Goal: Transaction & Acquisition: Purchase product/service

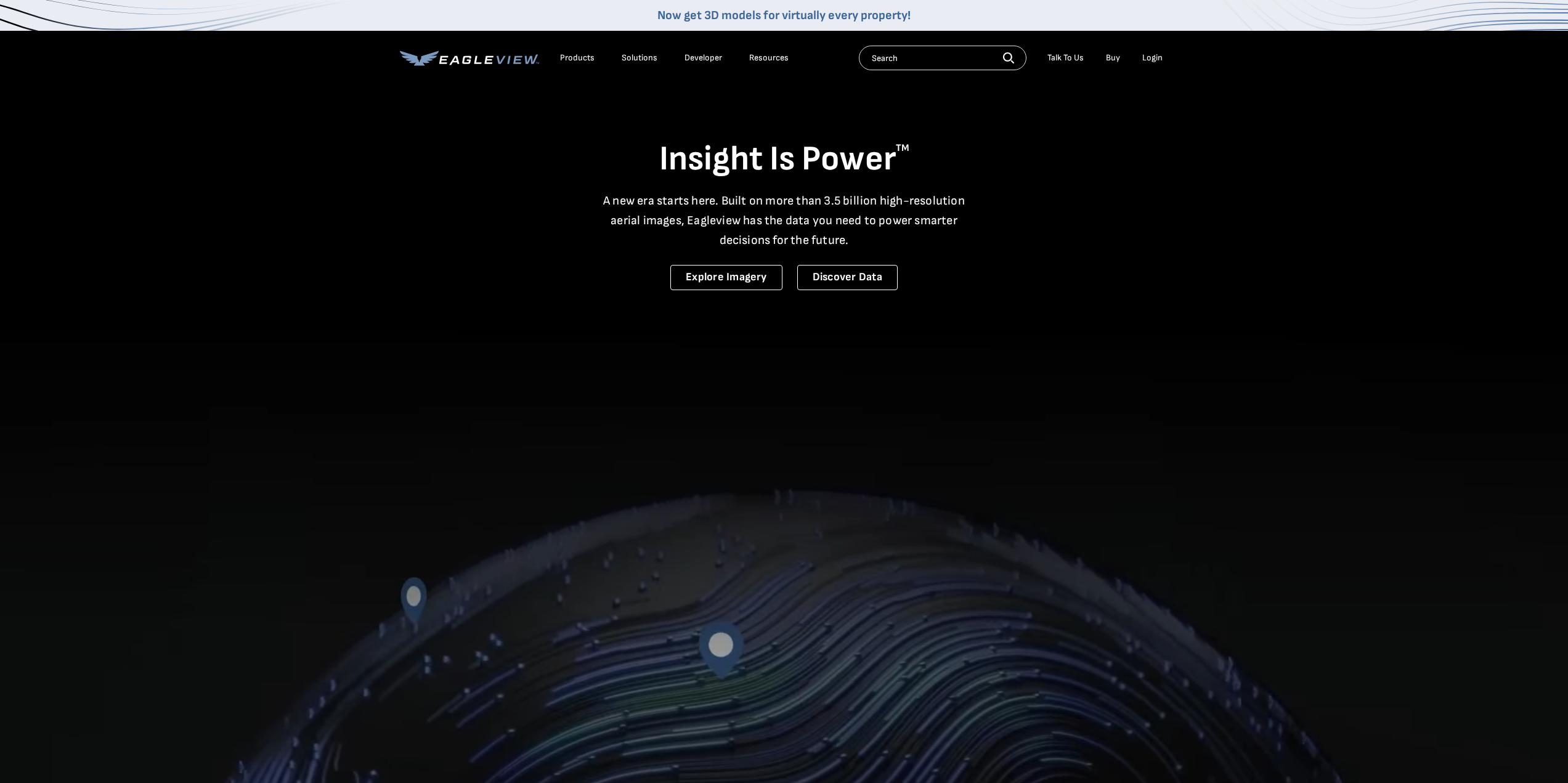
click at [1159, 57] on div "Login" at bounding box center [1152, 58] width 20 height 11
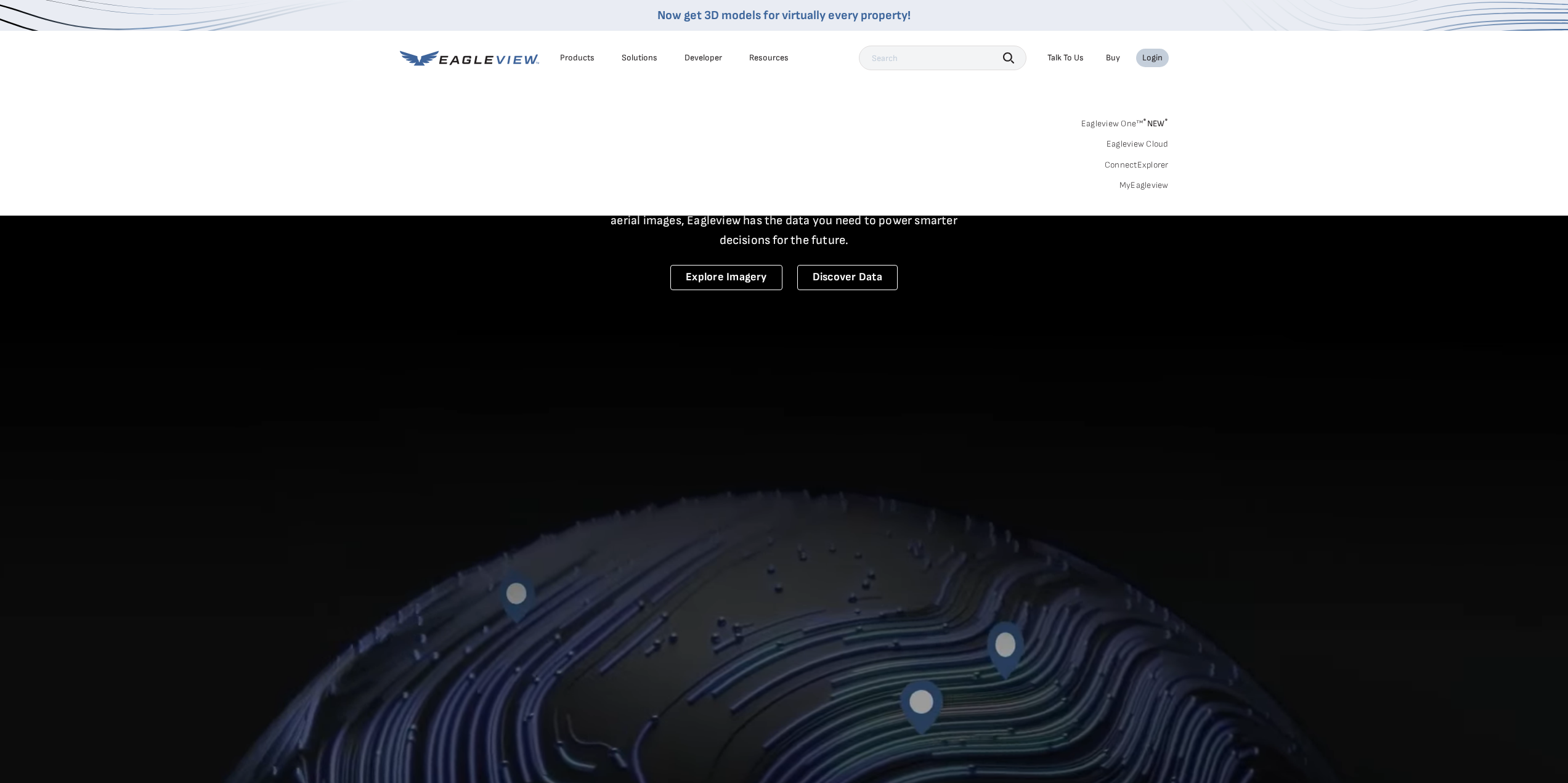
click at [1135, 191] on div "Search Products Our Product Areas Imagery 1-Inch GSD Aerial Imagery *" at bounding box center [784, 157] width 1568 height 116
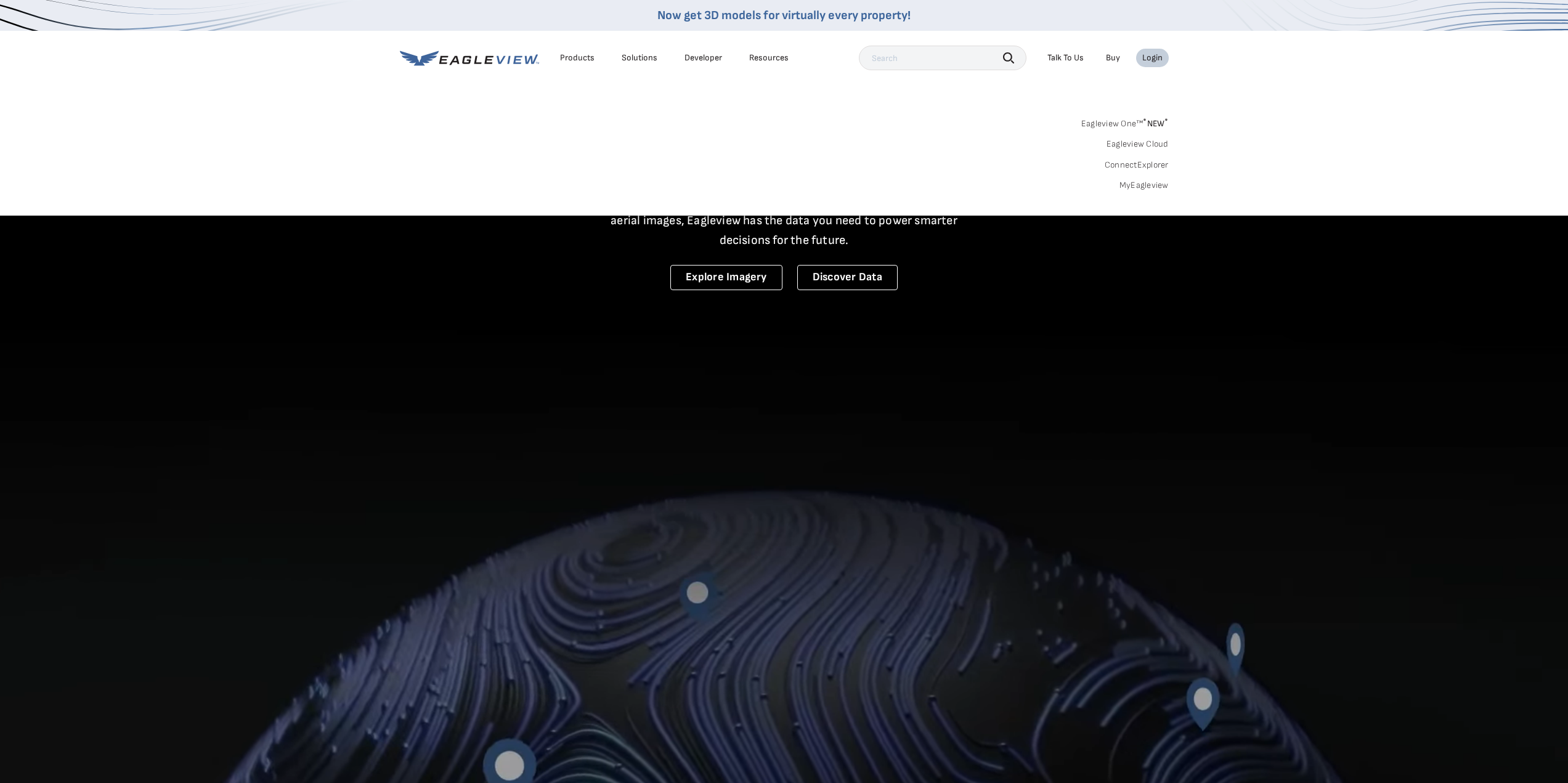
click at [1138, 187] on link "MyEagleview" at bounding box center [1144, 186] width 50 height 11
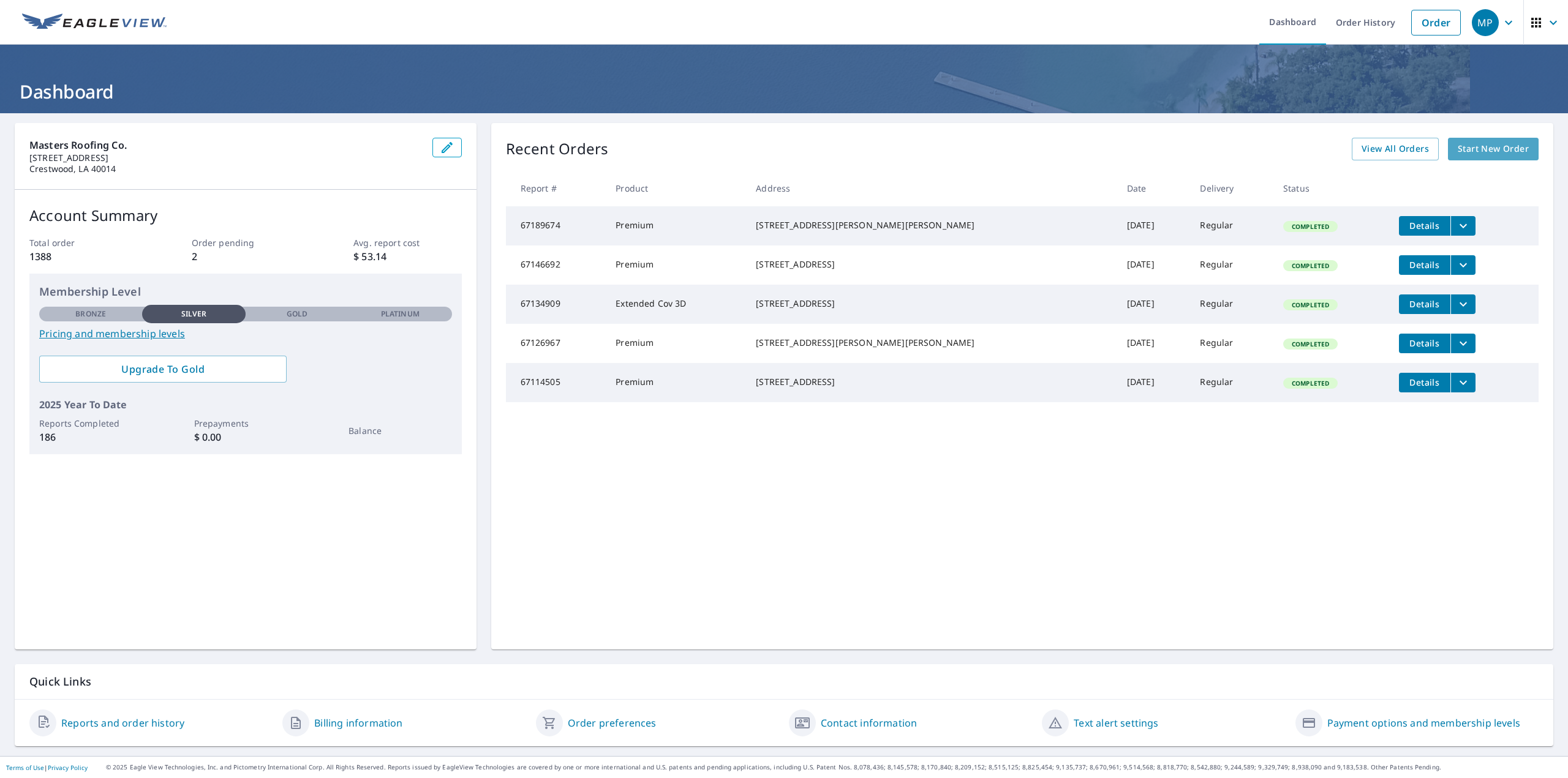
click at [1508, 148] on span "Start New Order" at bounding box center [1493, 149] width 71 height 16
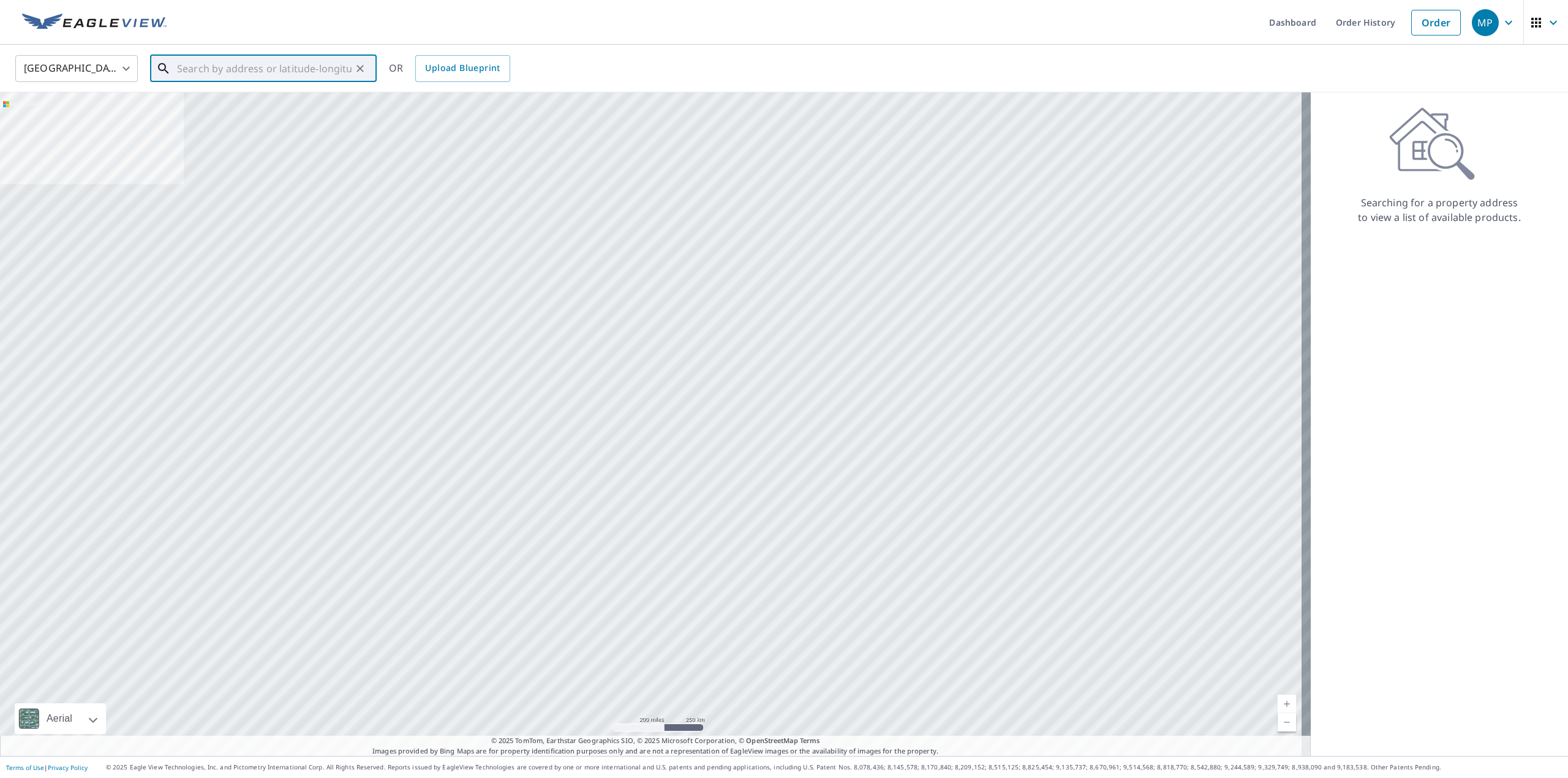
click at [219, 75] on input "text" at bounding box center [264, 69] width 174 height 34
click at [250, 72] on input "5510 high point dr [PERSON_NAME]" at bounding box center [264, 69] width 174 height 34
click at [317, 65] on input "5510 high pointe dr [PERSON_NAME]" at bounding box center [264, 69] width 174 height 34
click at [256, 69] on input "5510 high pointe dr [PERSON_NAME]" at bounding box center [264, 69] width 174 height 34
click at [227, 68] on input "5510 high point dr [PERSON_NAME]" at bounding box center [264, 69] width 174 height 34
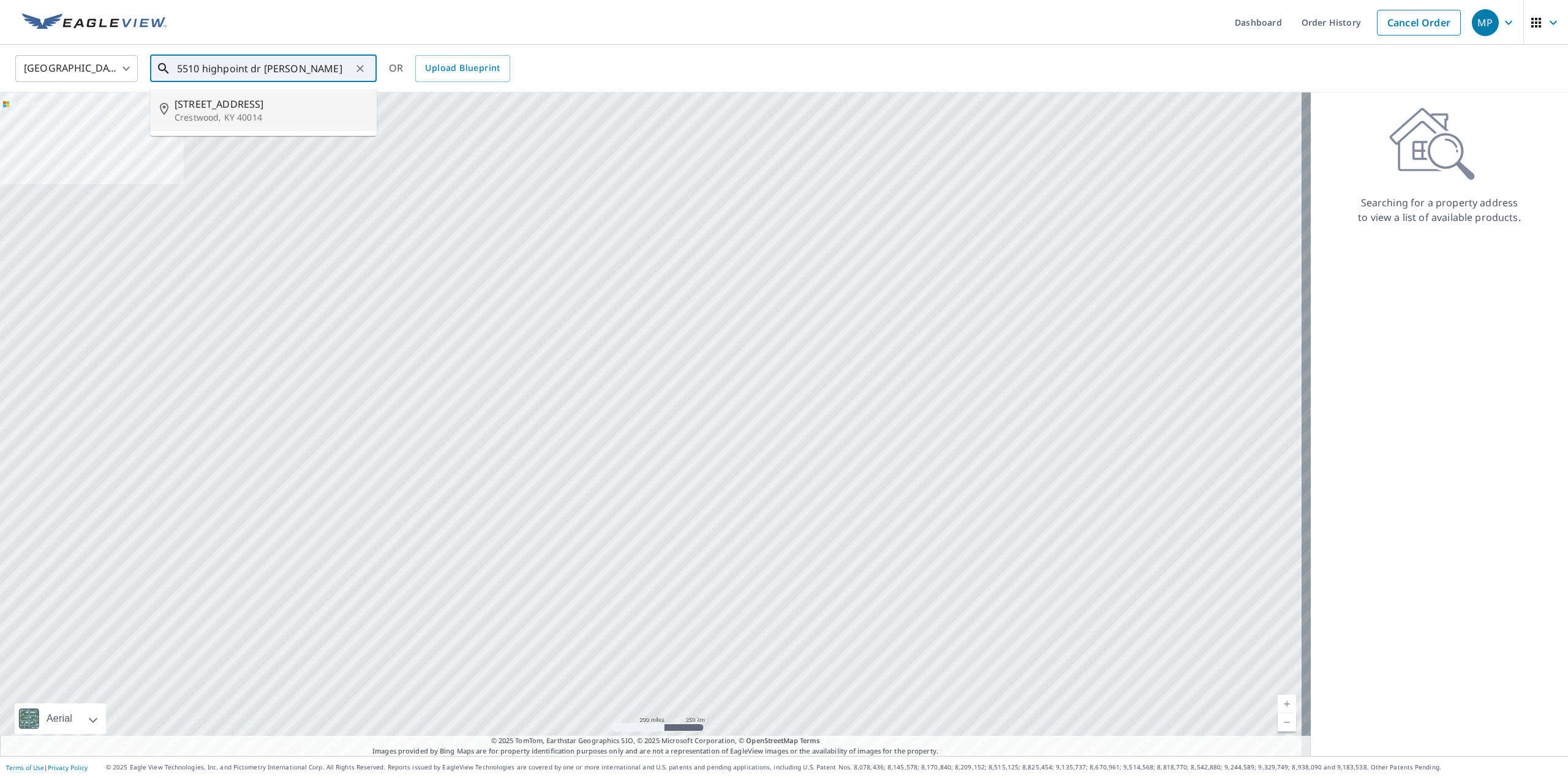
click at [267, 119] on p "Crestwood, KY 40014" at bounding box center [270, 118] width 193 height 12
type input "[STREET_ADDRESS][PERSON_NAME]"
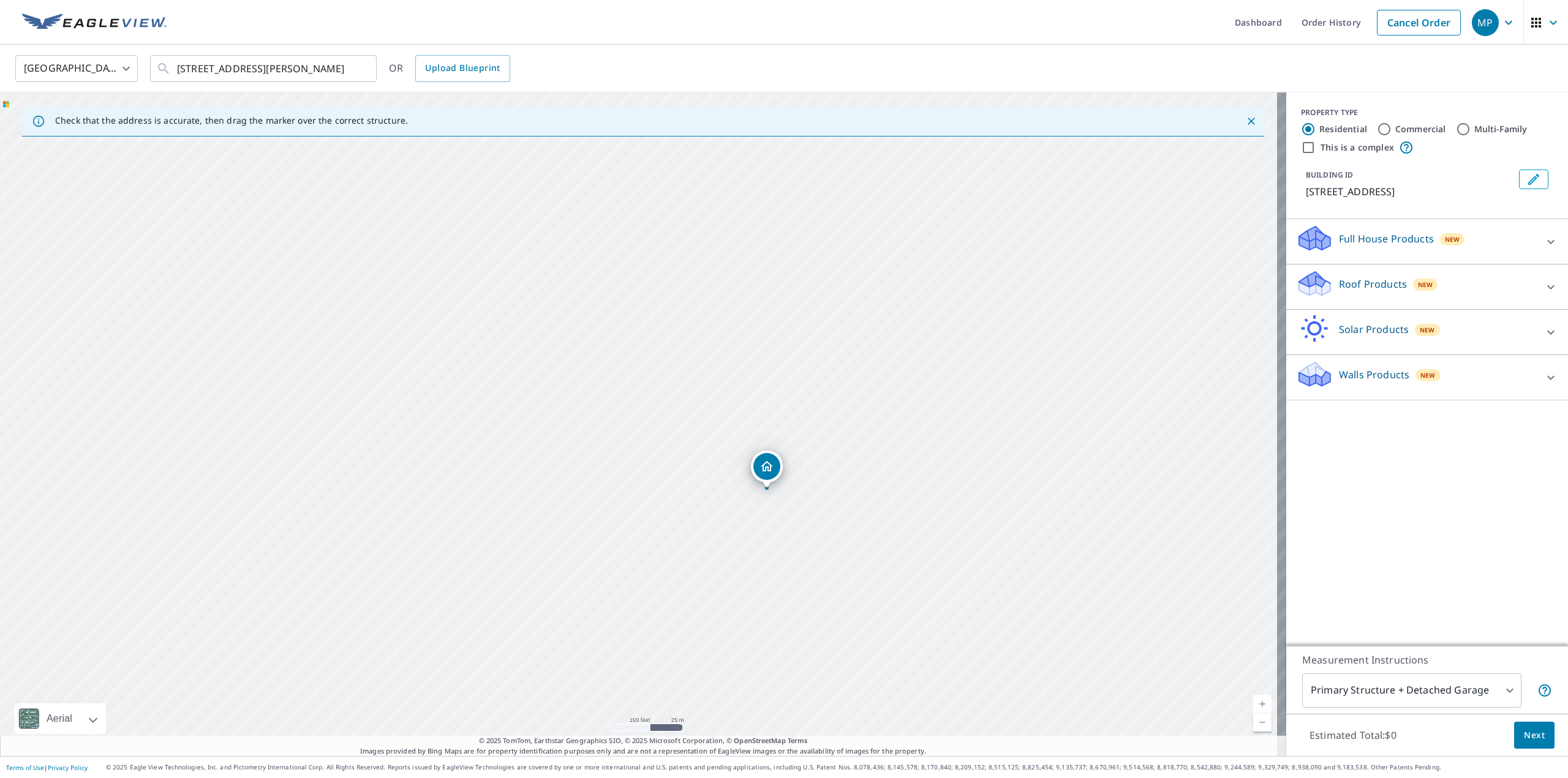
drag, startPoint x: 862, startPoint y: 566, endPoint x: 614, endPoint y: 471, distance: 265.6
click at [614, 471] on div "[STREET_ADDRESS][PERSON_NAME]" at bounding box center [643, 424] width 1286 height 663
drag, startPoint x: 853, startPoint y: 479, endPoint x: 808, endPoint y: 516, distance: 58.3
click at [808, 516] on div "[STREET_ADDRESS][PERSON_NAME]" at bounding box center [643, 424] width 1286 height 663
drag, startPoint x: 682, startPoint y: 533, endPoint x: 583, endPoint y: 538, distance: 99.1
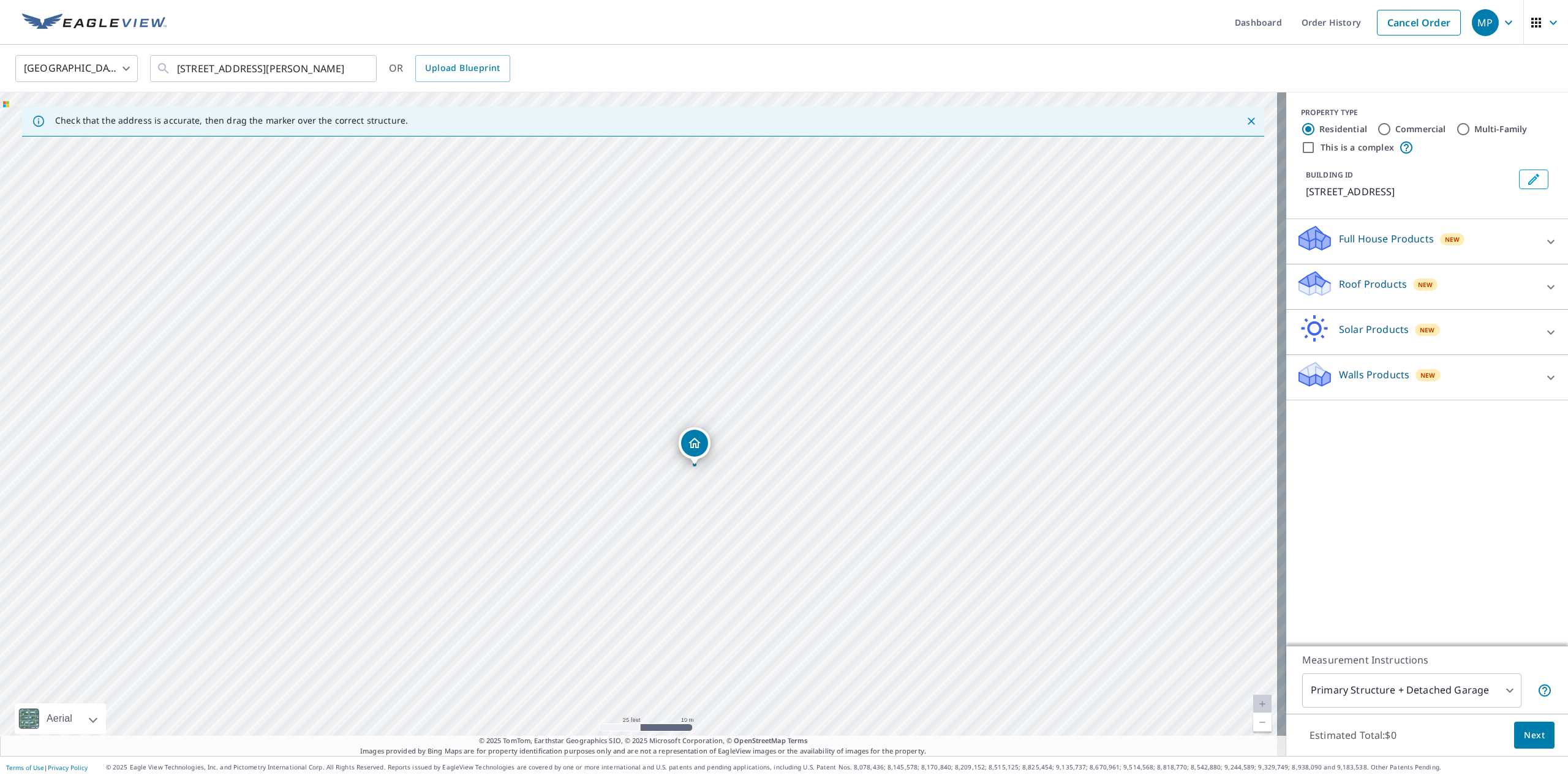
click at [583, 538] on div "[STREET_ADDRESS][PERSON_NAME]" at bounding box center [643, 424] width 1286 height 663
click at [1460, 690] on body "MP MP Dashboard Order History Cancel Order MP [GEOGRAPHIC_DATA] US ​ [STREET_AD…" at bounding box center [784, 389] width 1568 height 778
click at [1450, 707] on li "Primary Structure Only" at bounding box center [1403, 708] width 219 height 22
type input "2"
click at [1519, 743] on button "Next" at bounding box center [1534, 736] width 41 height 27
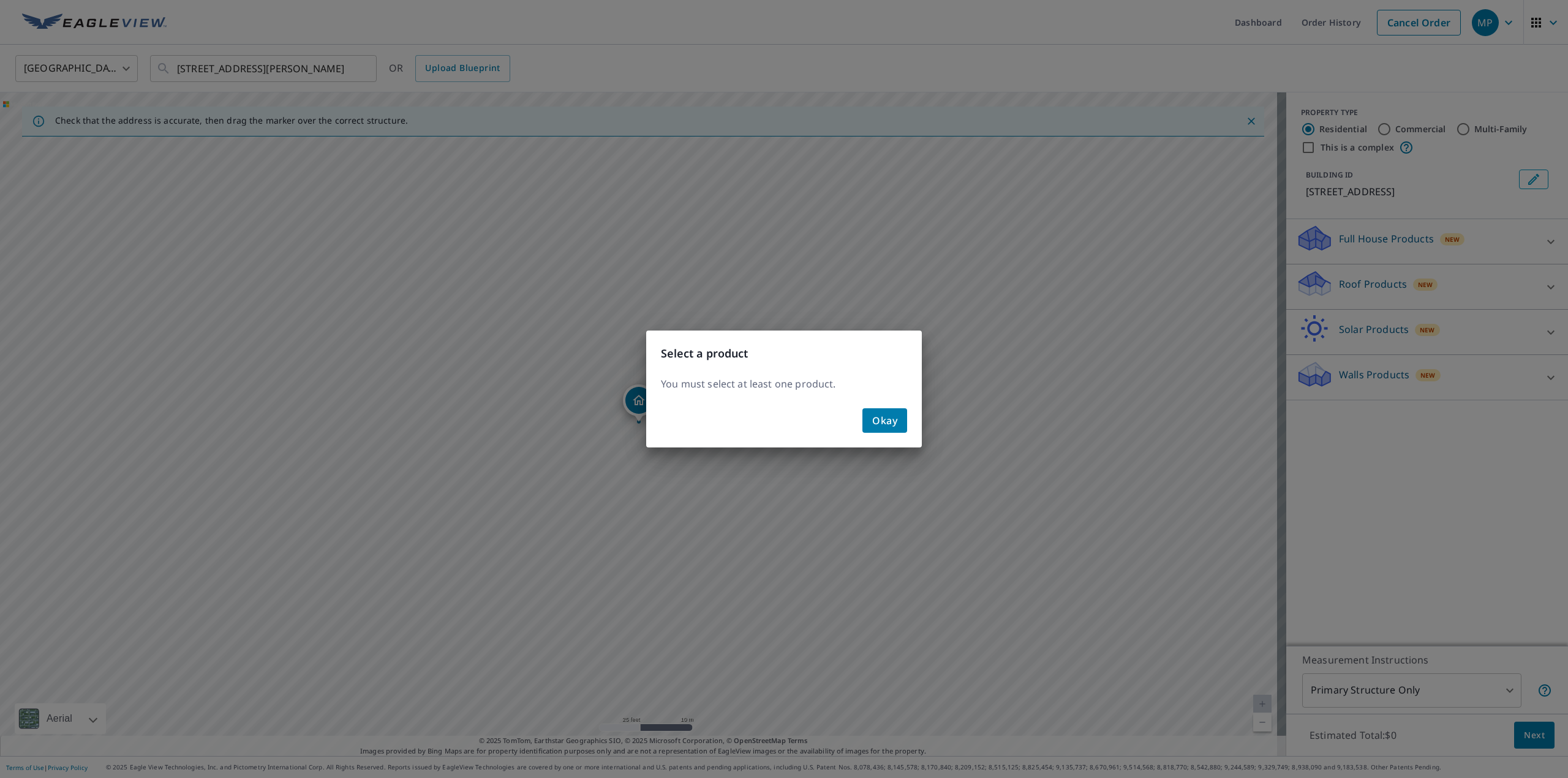
click at [891, 422] on span "Okay" at bounding box center [885, 420] width 25 height 17
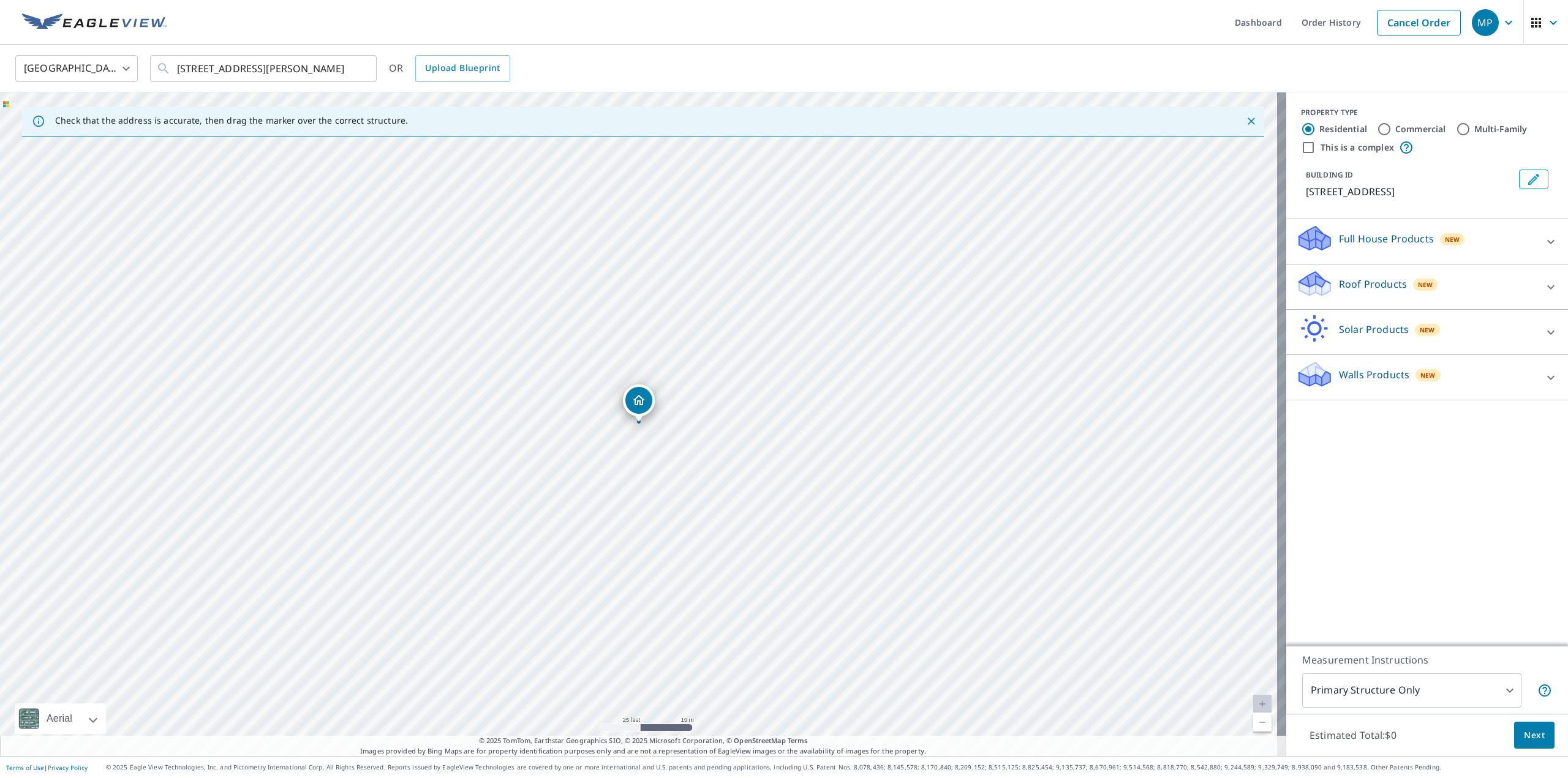
click at [1544, 245] on icon at bounding box center [1551, 242] width 15 height 15
click at [1544, 283] on icon at bounding box center [1551, 287] width 15 height 15
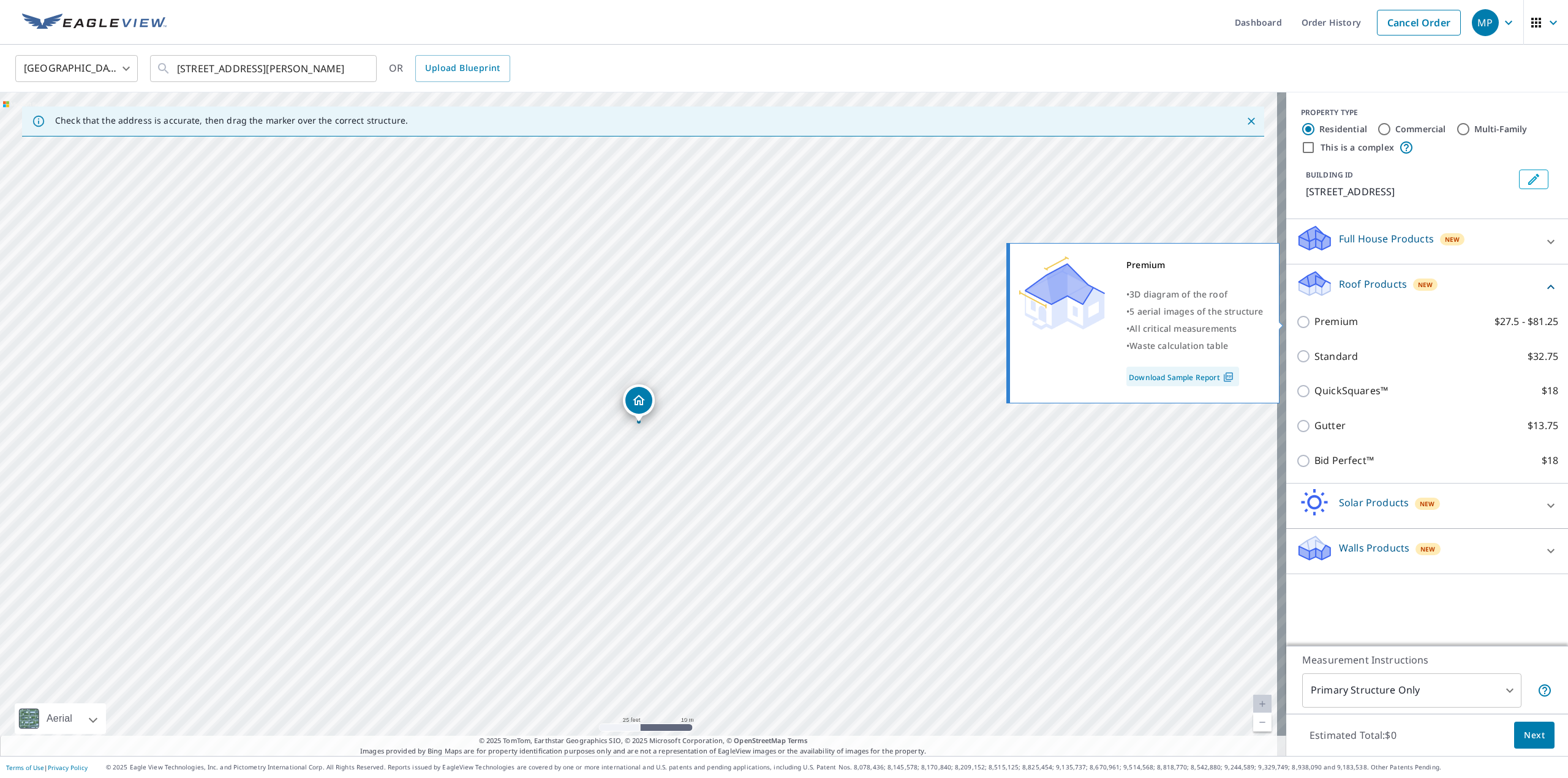
click at [1301, 321] on input "Premium $27.5 - $81.25" at bounding box center [1305, 322] width 18 height 15
checkbox input "true"
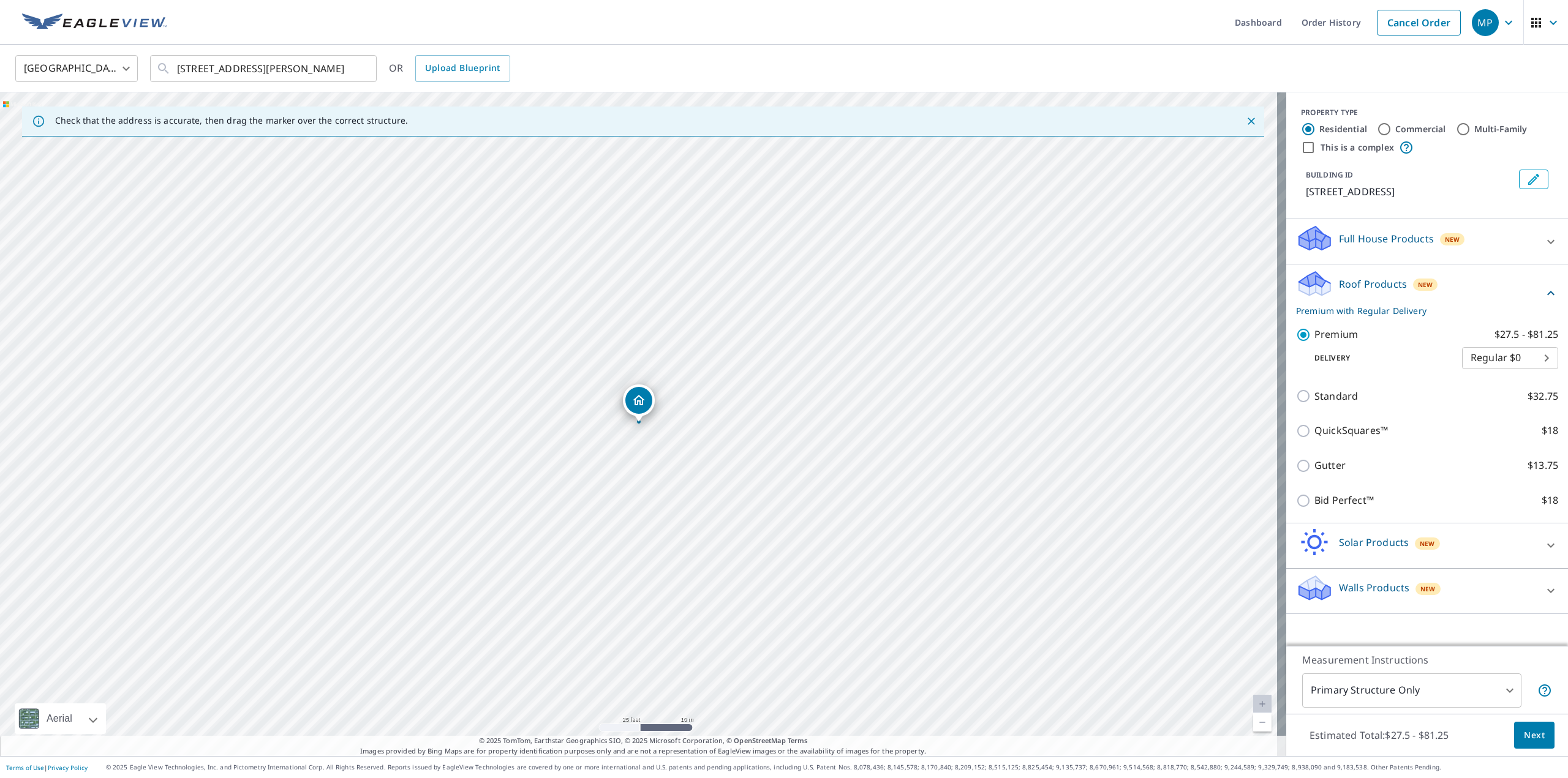
click at [1526, 740] on span "Next" at bounding box center [1534, 736] width 21 height 16
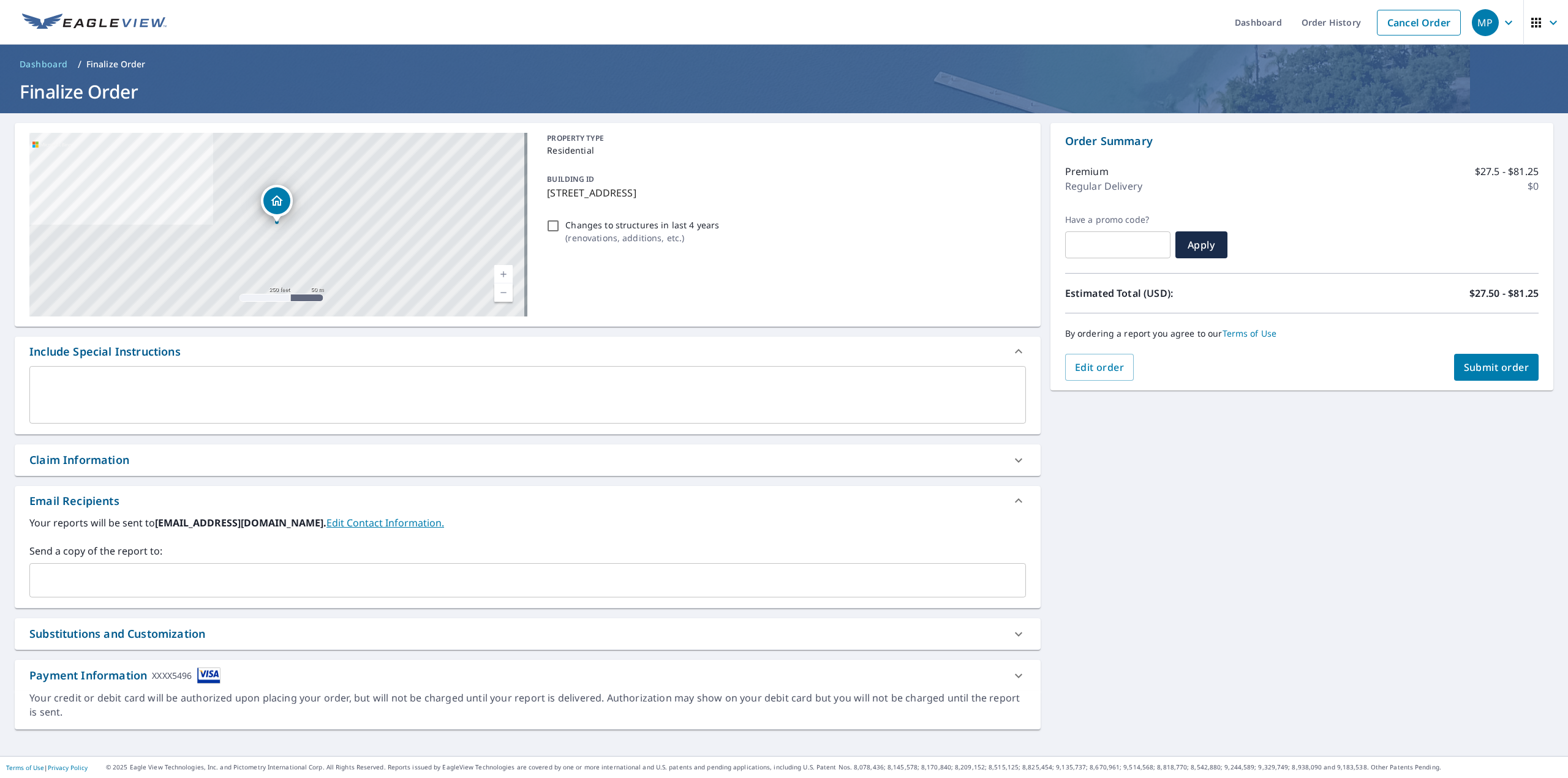
click at [209, 589] on input "text" at bounding box center [519, 580] width 967 height 23
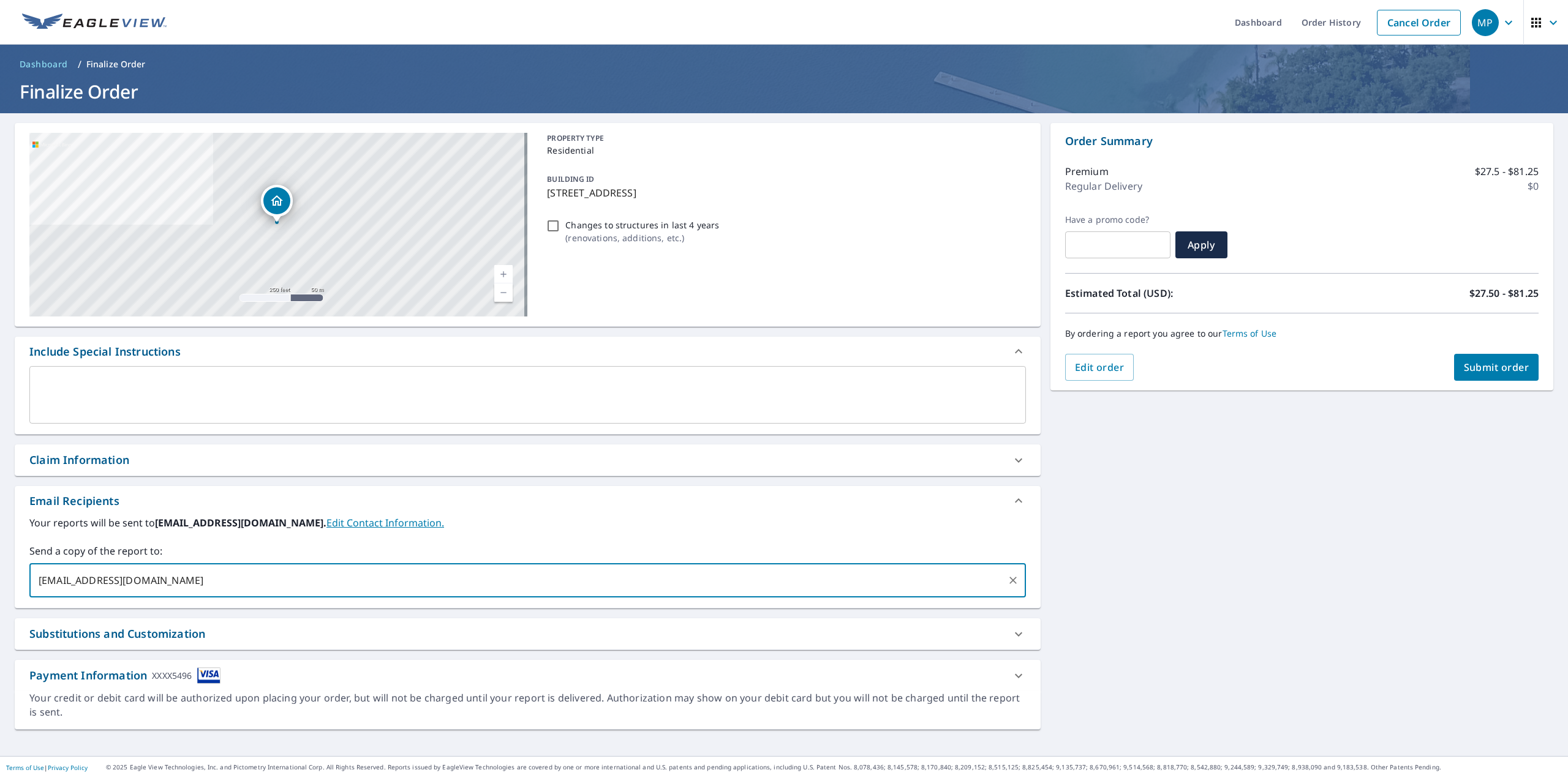
click at [120, 582] on input "[EMAIL_ADDRESS][DOMAIN_NAME]" at bounding box center [519, 580] width 967 height 23
type input "[EMAIL_ADDRESS][DOMAIN_NAME]"
click at [1174, 600] on div "[STREET_ADDRESS][GEOGRAPHIC_DATA][PERSON_NAME] A standard road map Aerial A det…" at bounding box center [784, 435] width 1568 height 643
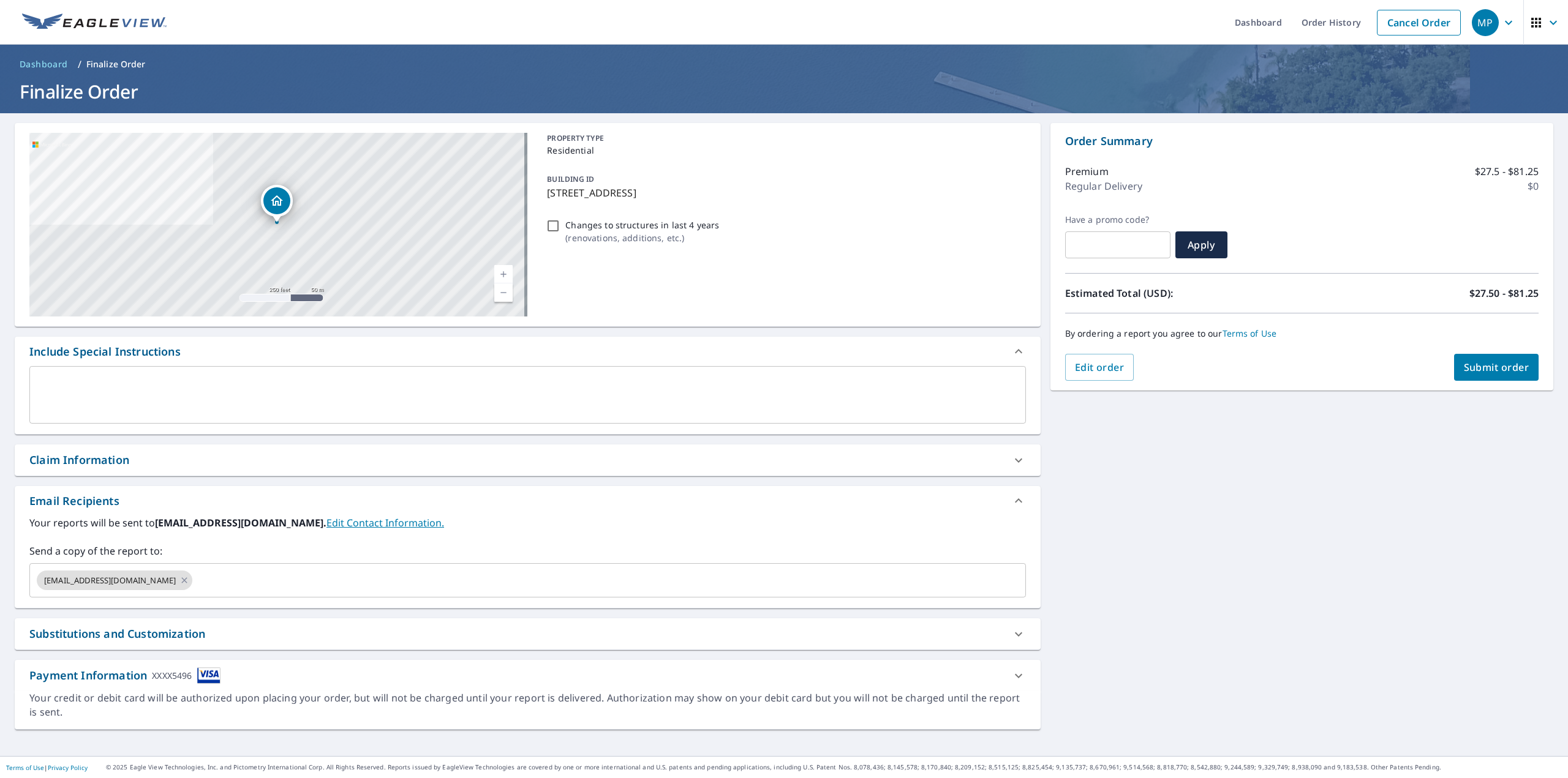
click at [1018, 633] on icon at bounding box center [1019, 634] width 15 height 15
checkbox input "true"
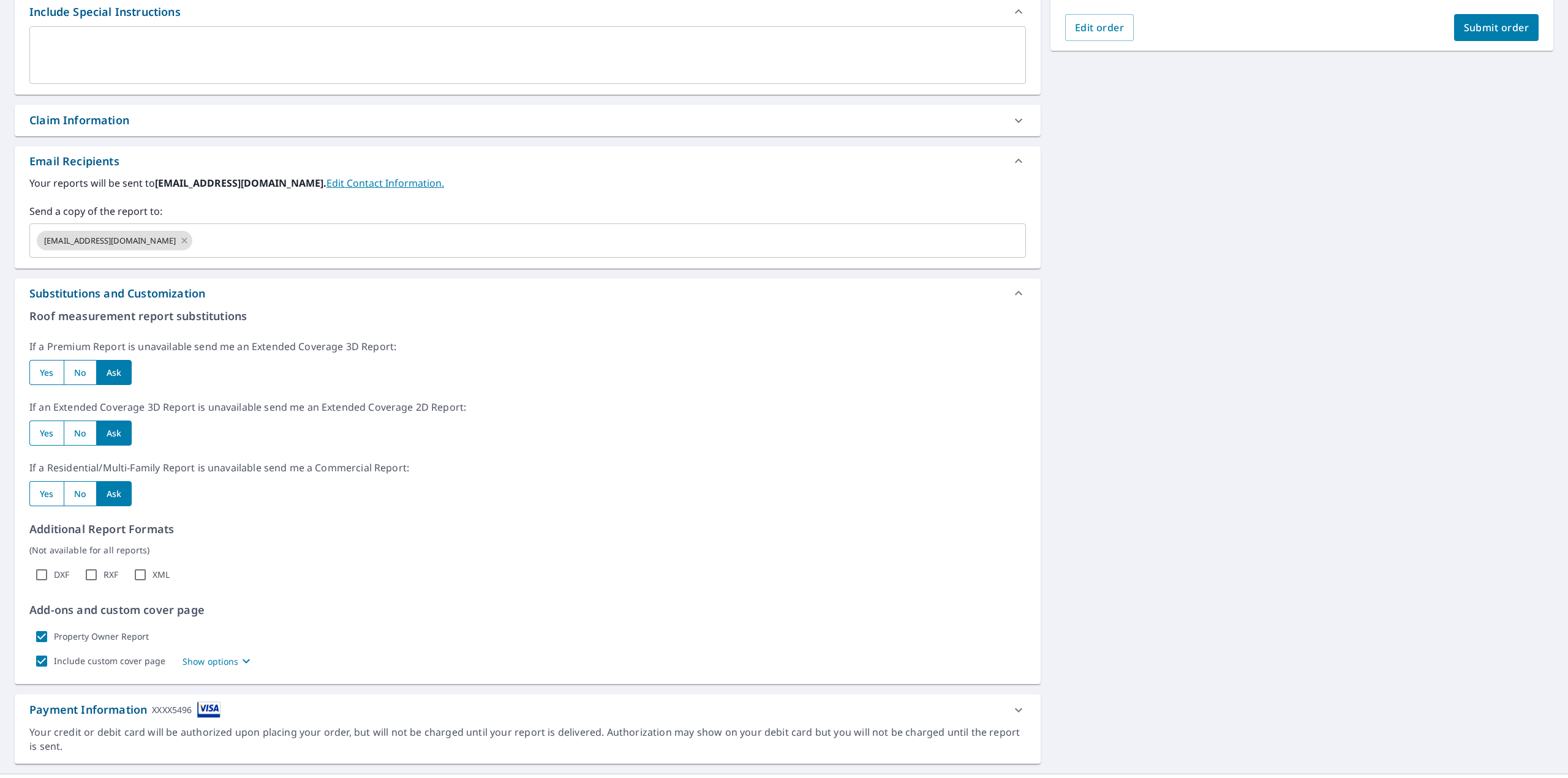
scroll to position [358, 0]
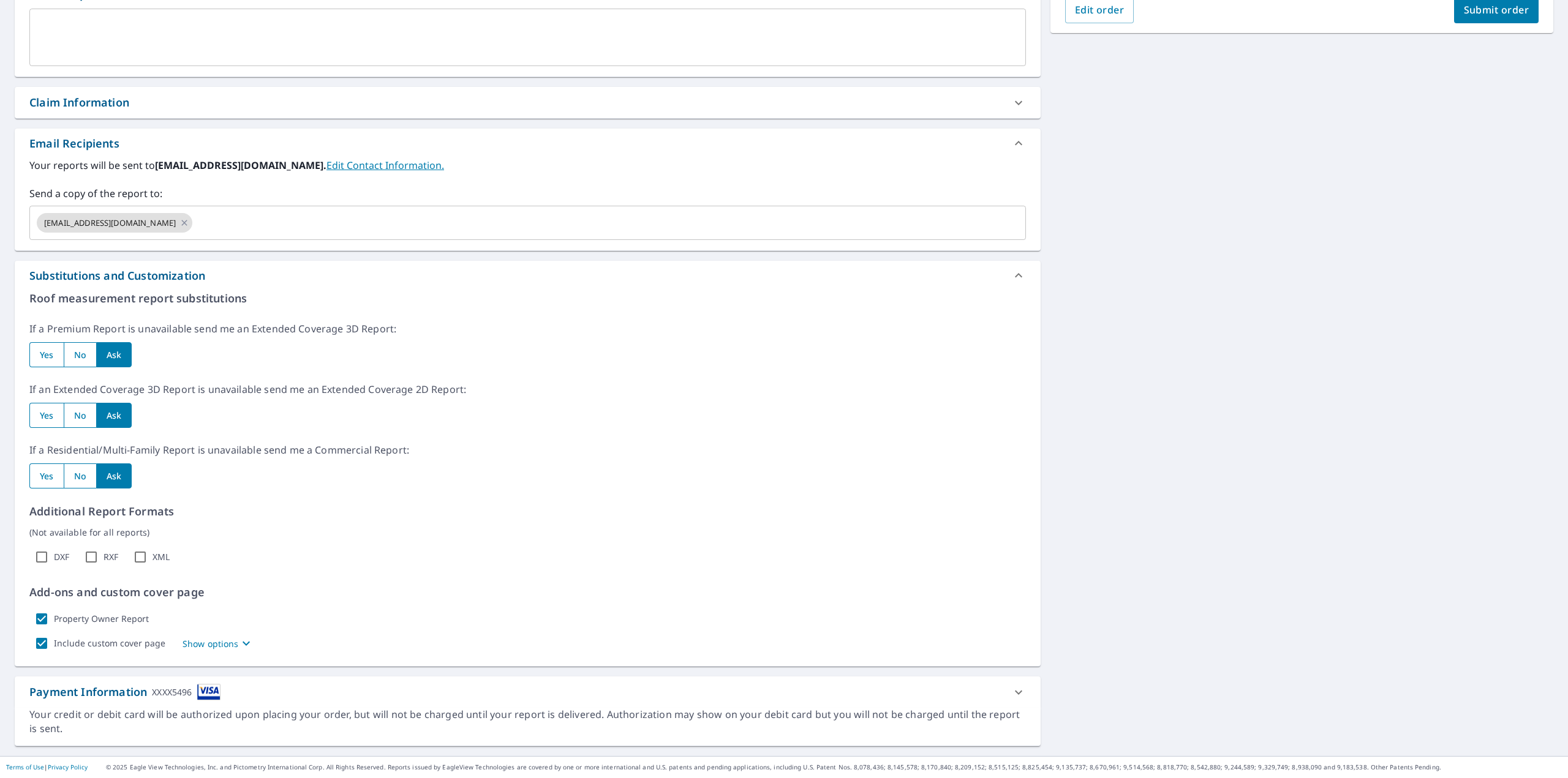
click at [40, 617] on input "Property Owner Report" at bounding box center [41, 619] width 24 height 24
checkbox input "false"
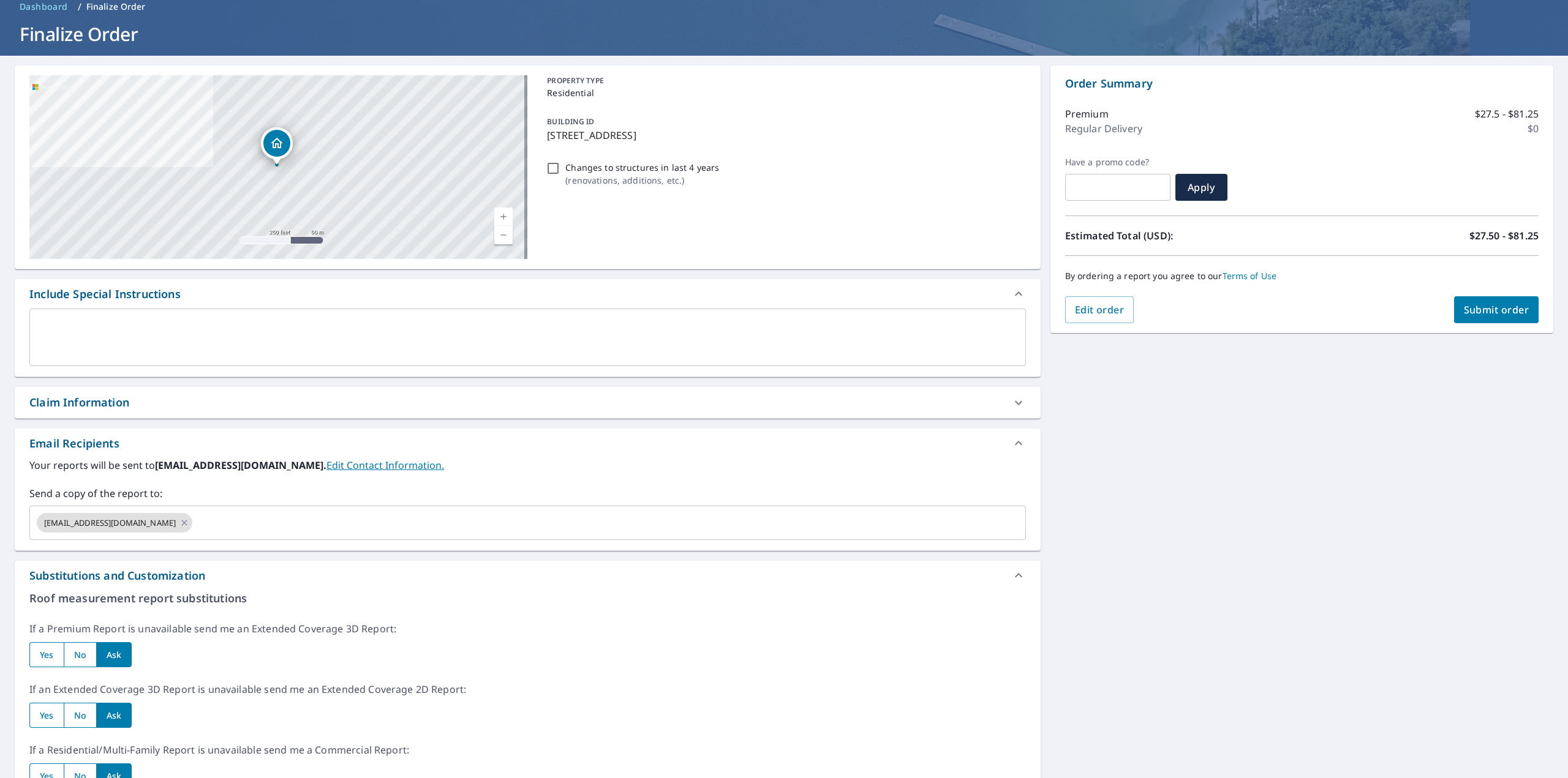
scroll to position [52, 0]
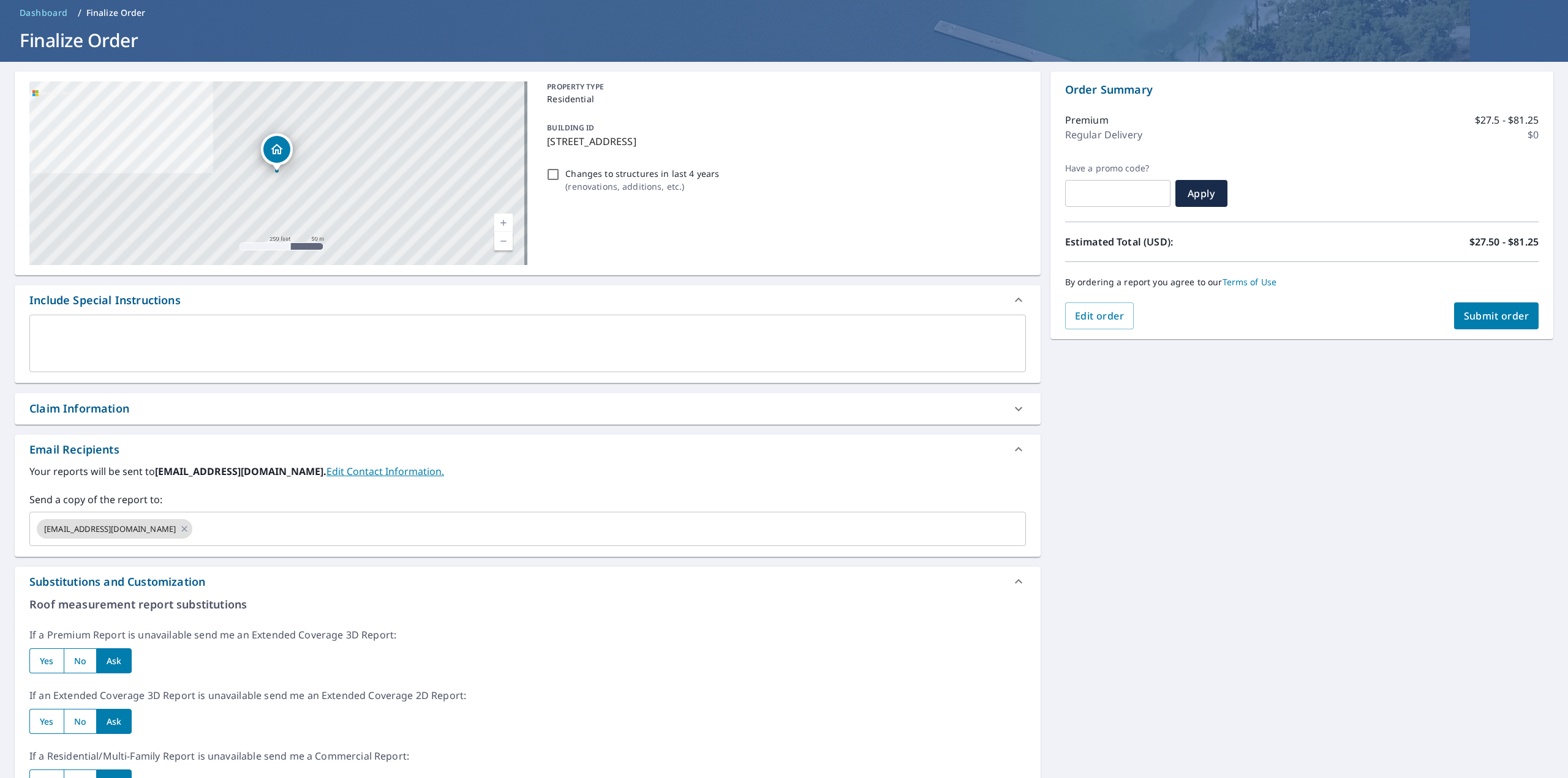
click at [1504, 320] on span "Submit order" at bounding box center [1496, 316] width 65 height 14
checkbox input "true"
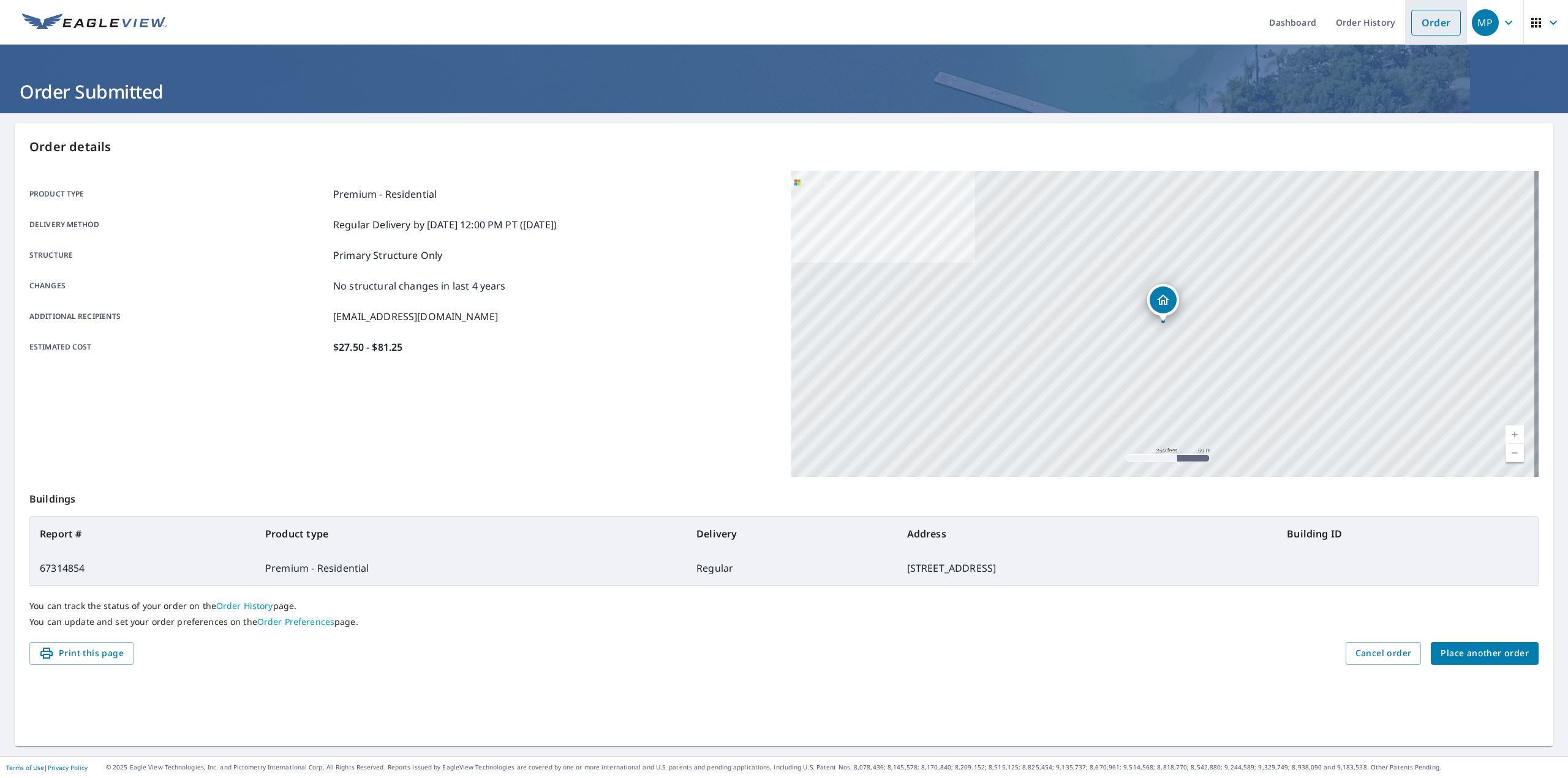
click at [1420, 22] on link "Order" at bounding box center [1436, 22] width 50 height 26
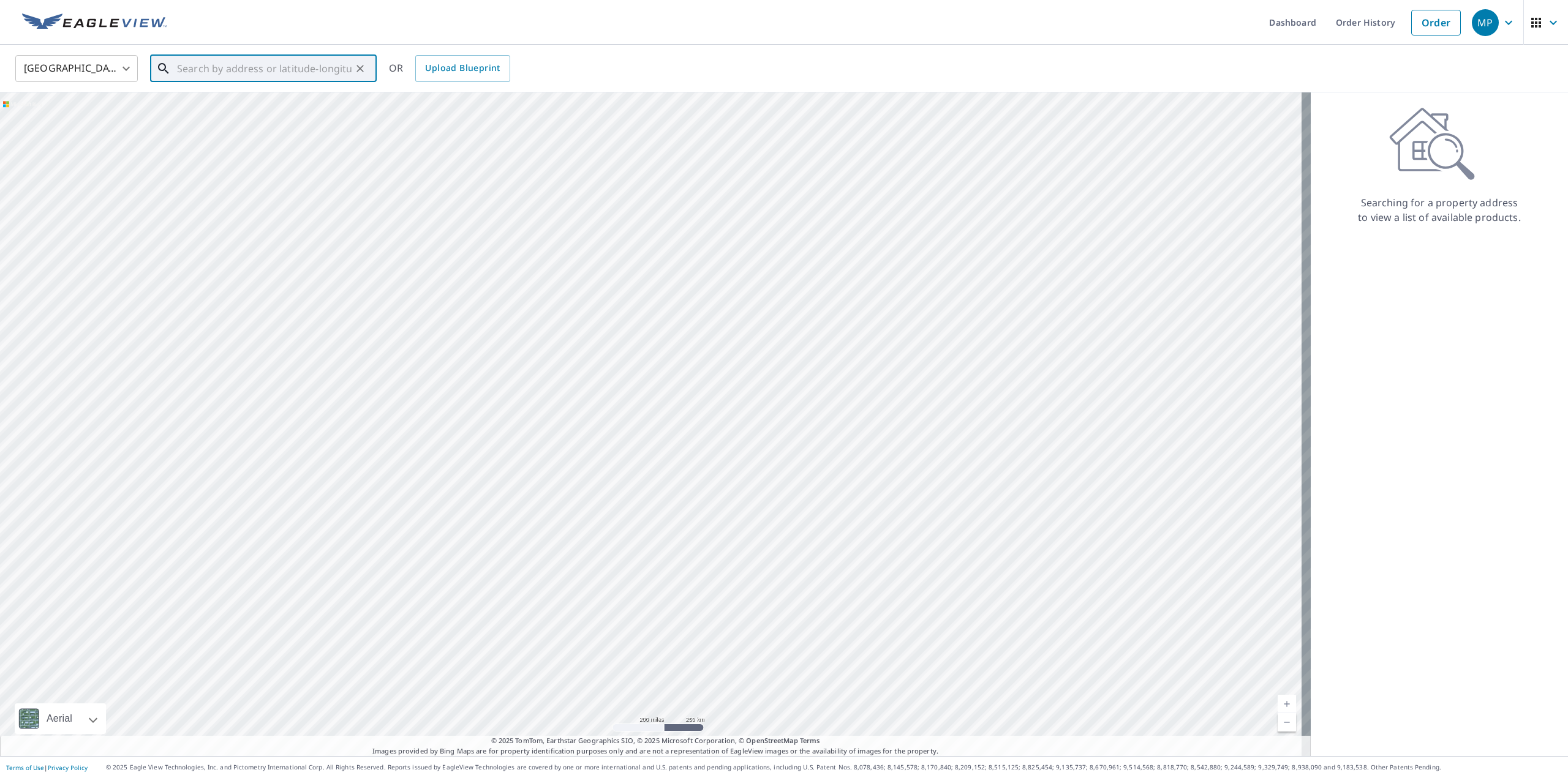
click at [311, 74] on input "text" at bounding box center [264, 69] width 174 height 34
click at [289, 98] on span "1809 Wolf Dr" at bounding box center [270, 104] width 193 height 15
type input "[STREET_ADDRESS][PERSON_NAME]"
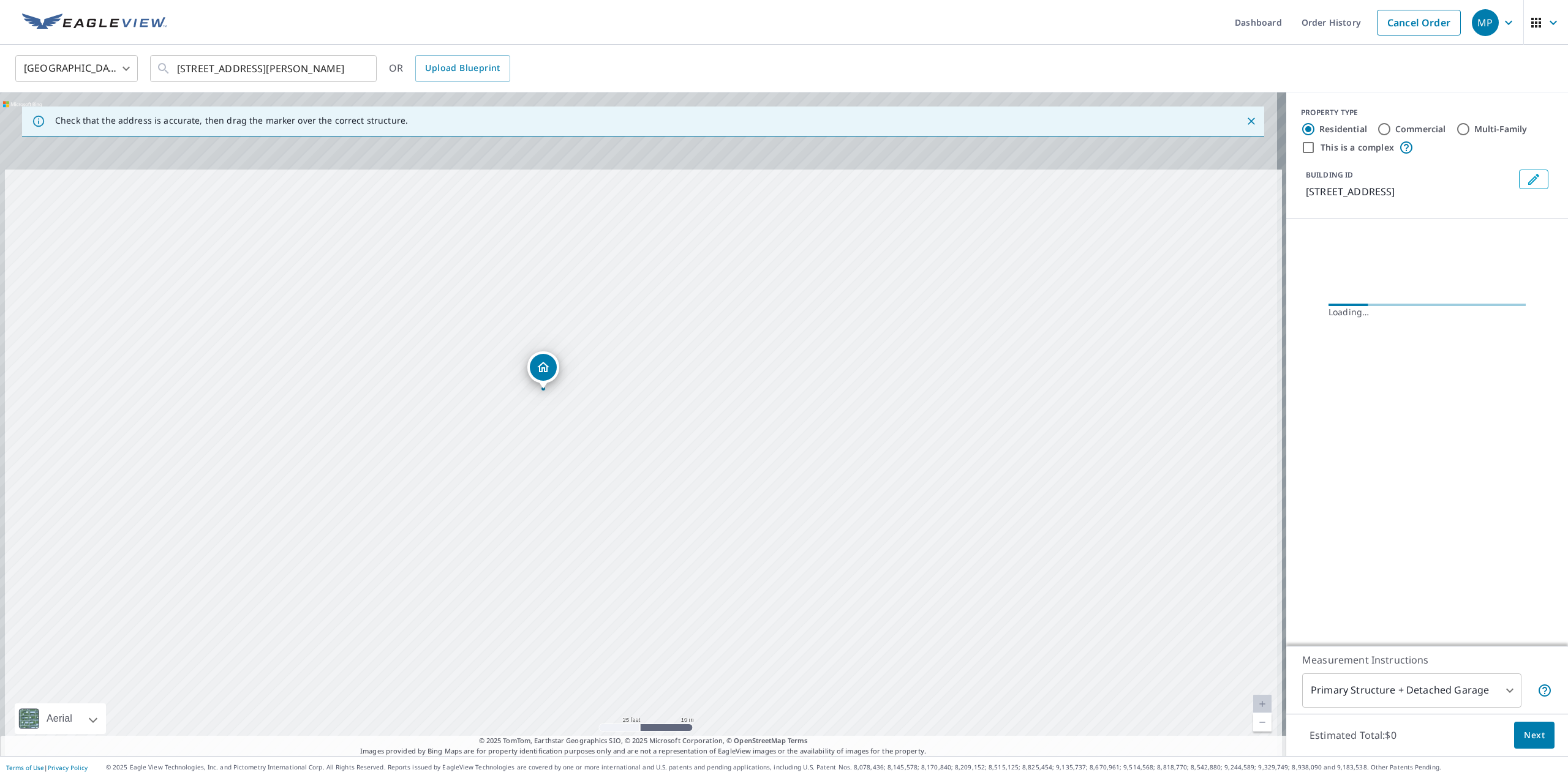
drag, startPoint x: 583, startPoint y: 349, endPoint x: 582, endPoint y: 547, distance: 198.0
click at [582, 547] on div "[STREET_ADDRESS][PERSON_NAME]" at bounding box center [643, 424] width 1286 height 663
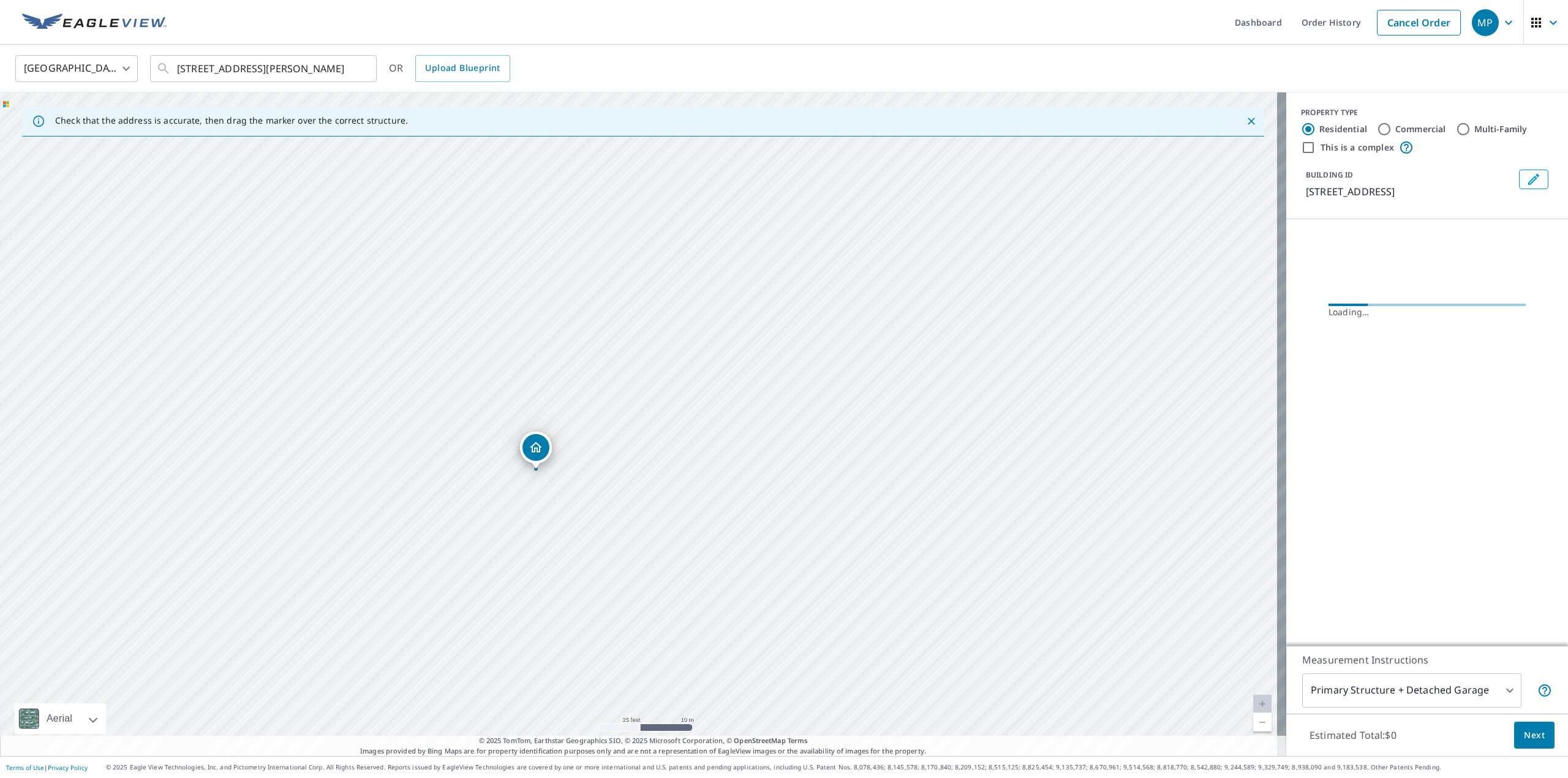
drag, startPoint x: 579, startPoint y: 427, endPoint x: 571, endPoint y: 511, distance: 84.4
click at [571, 511] on div "[STREET_ADDRESS][PERSON_NAME]" at bounding box center [643, 424] width 1286 height 663
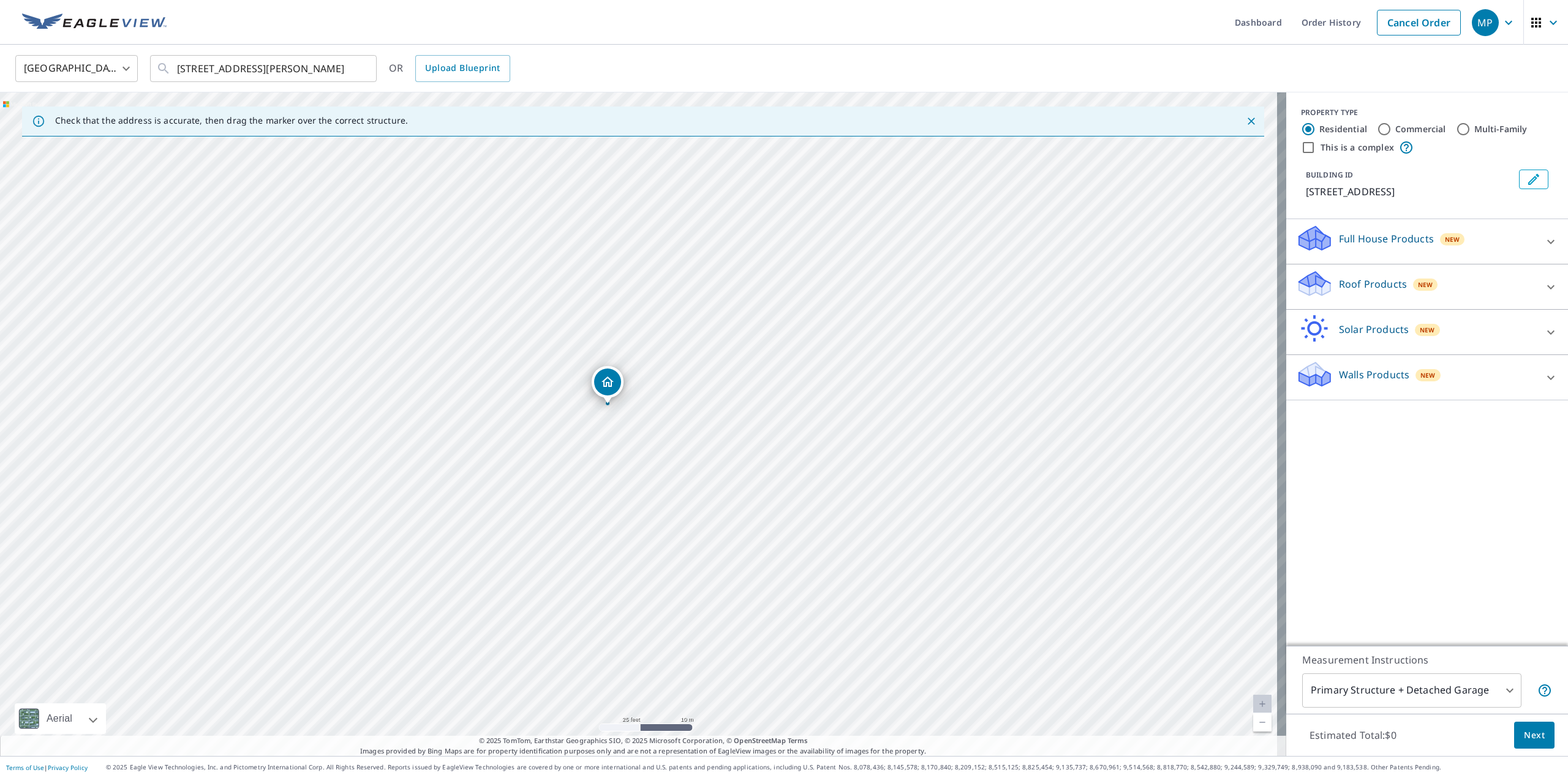
drag, startPoint x: 641, startPoint y: 516, endPoint x: 610, endPoint y: 497, distance: 36.4
click at [610, 497] on div "[STREET_ADDRESS][PERSON_NAME]" at bounding box center [643, 424] width 1286 height 663
click at [1544, 291] on icon at bounding box center [1551, 287] width 15 height 15
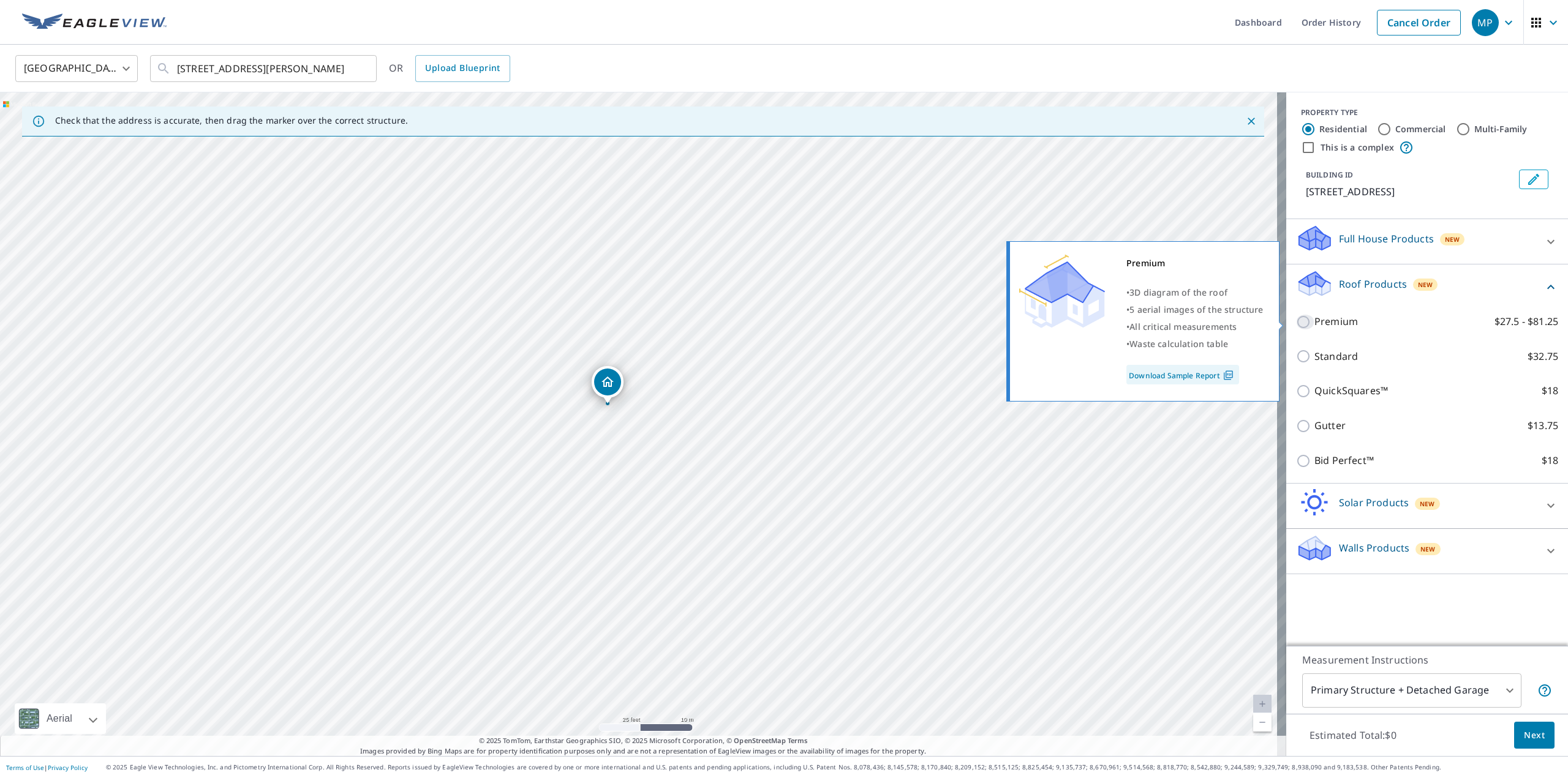
click at [1301, 323] on input "Premium $27.5 - $81.25" at bounding box center [1305, 322] width 18 height 15
checkbox input "true"
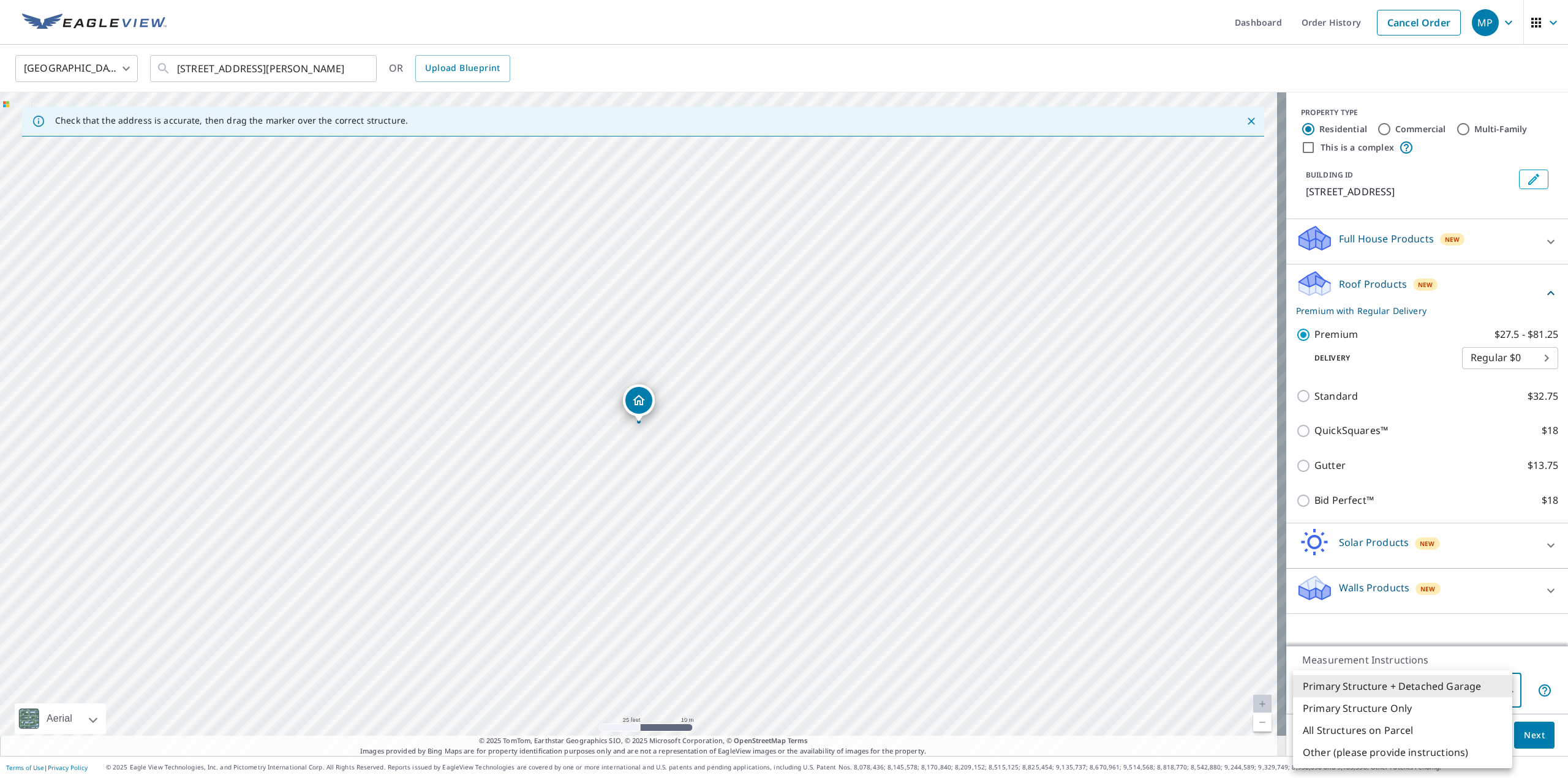
click at [1471, 693] on body "MP MP Dashboard Order History Cancel Order MP United States [GEOGRAPHIC_DATA] ​…" at bounding box center [784, 389] width 1568 height 778
click at [1397, 756] on li "Other (please provide instructions)" at bounding box center [1403, 752] width 219 height 22
drag, startPoint x: 1456, startPoint y: 658, endPoint x: 1477, endPoint y: 569, distance: 91.4
click at [1477, 569] on div "PROPERTY TYPE Residential Commercial Multi-Family This is a complex BUILDING ID…" at bounding box center [1427, 424] width 282 height 663
click at [1401, 698] on body "MP MP Dashboard Order History Cancel Order MP United States [GEOGRAPHIC_DATA] ​…" at bounding box center [784, 389] width 1568 height 778
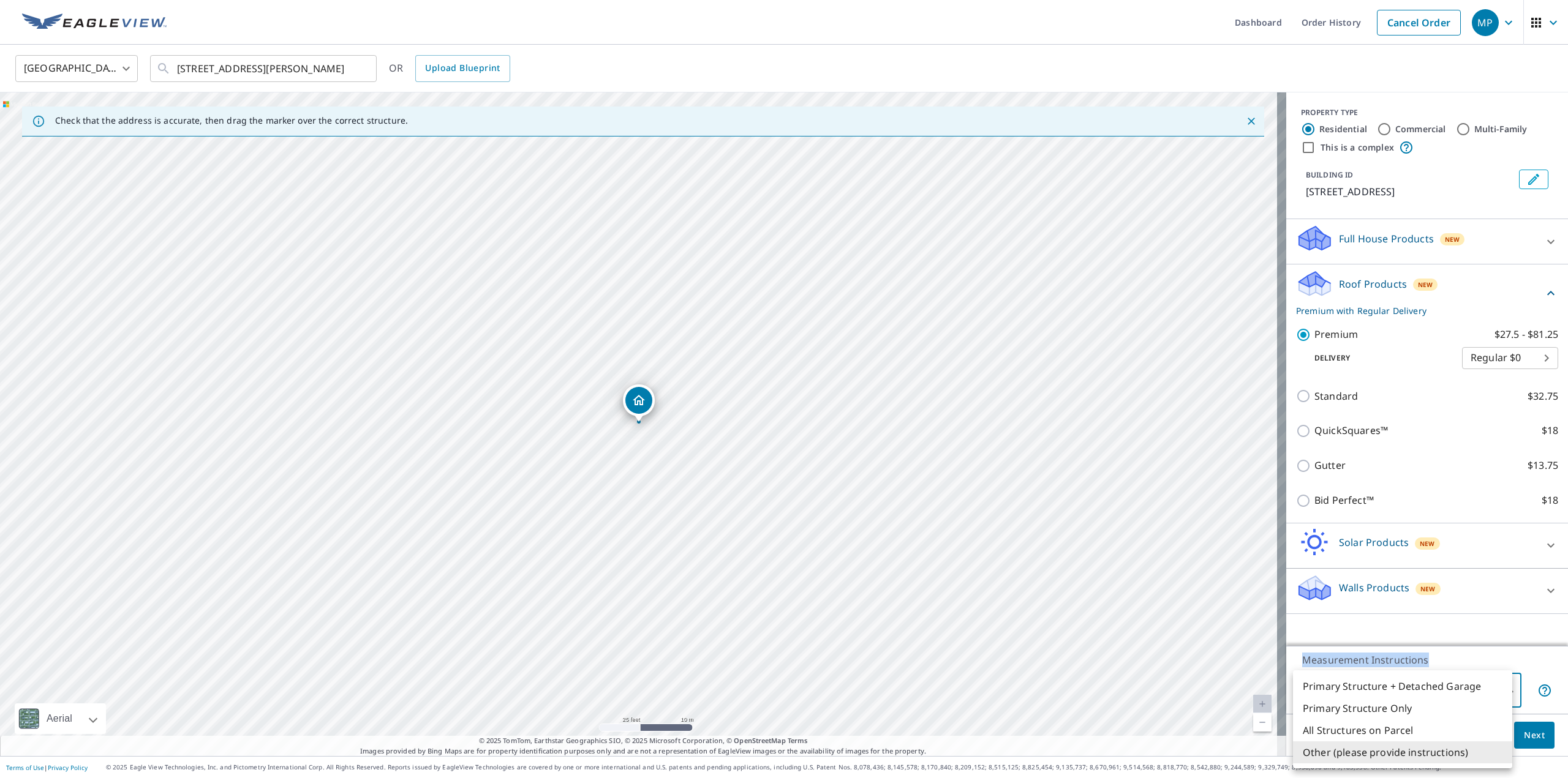
click at [1378, 711] on li "Primary Structure Only" at bounding box center [1403, 708] width 219 height 22
type input "2"
click at [1531, 733] on span "Next" at bounding box center [1534, 736] width 21 height 16
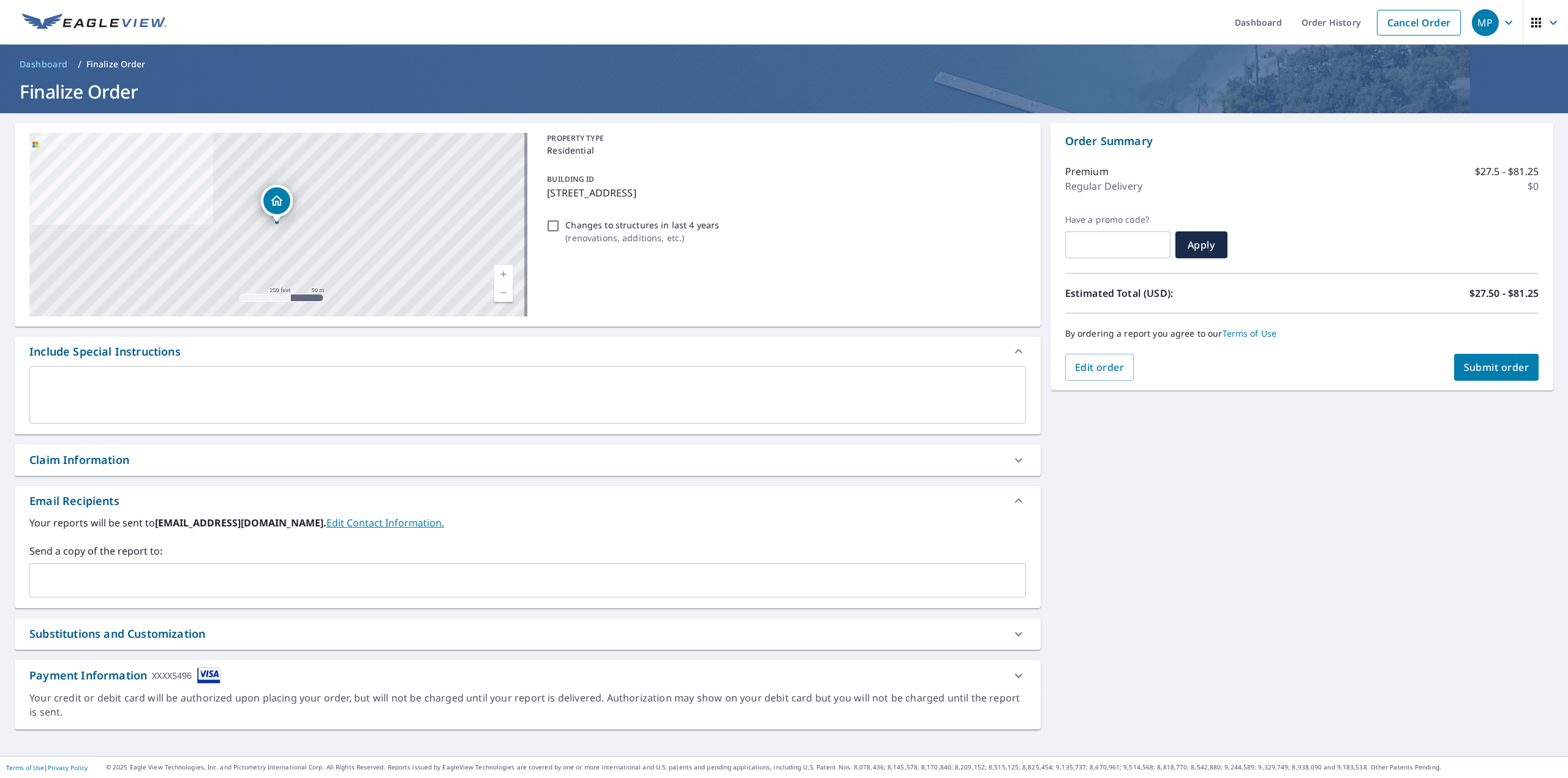
click at [462, 634] on div "Substitutions and Customization" at bounding box center [517, 633] width 975 height 17
checkbox input "true"
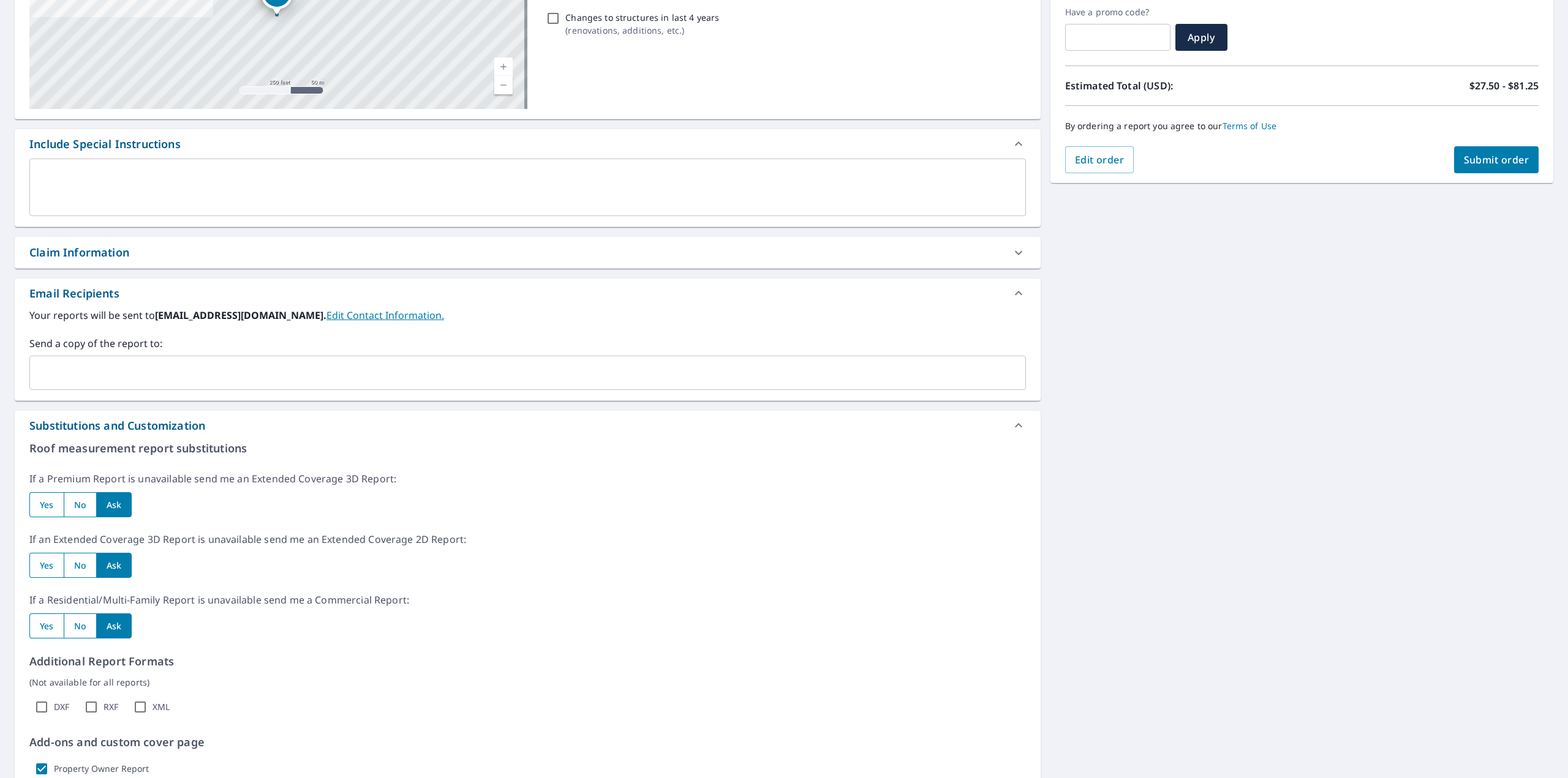
scroll to position [358, 0]
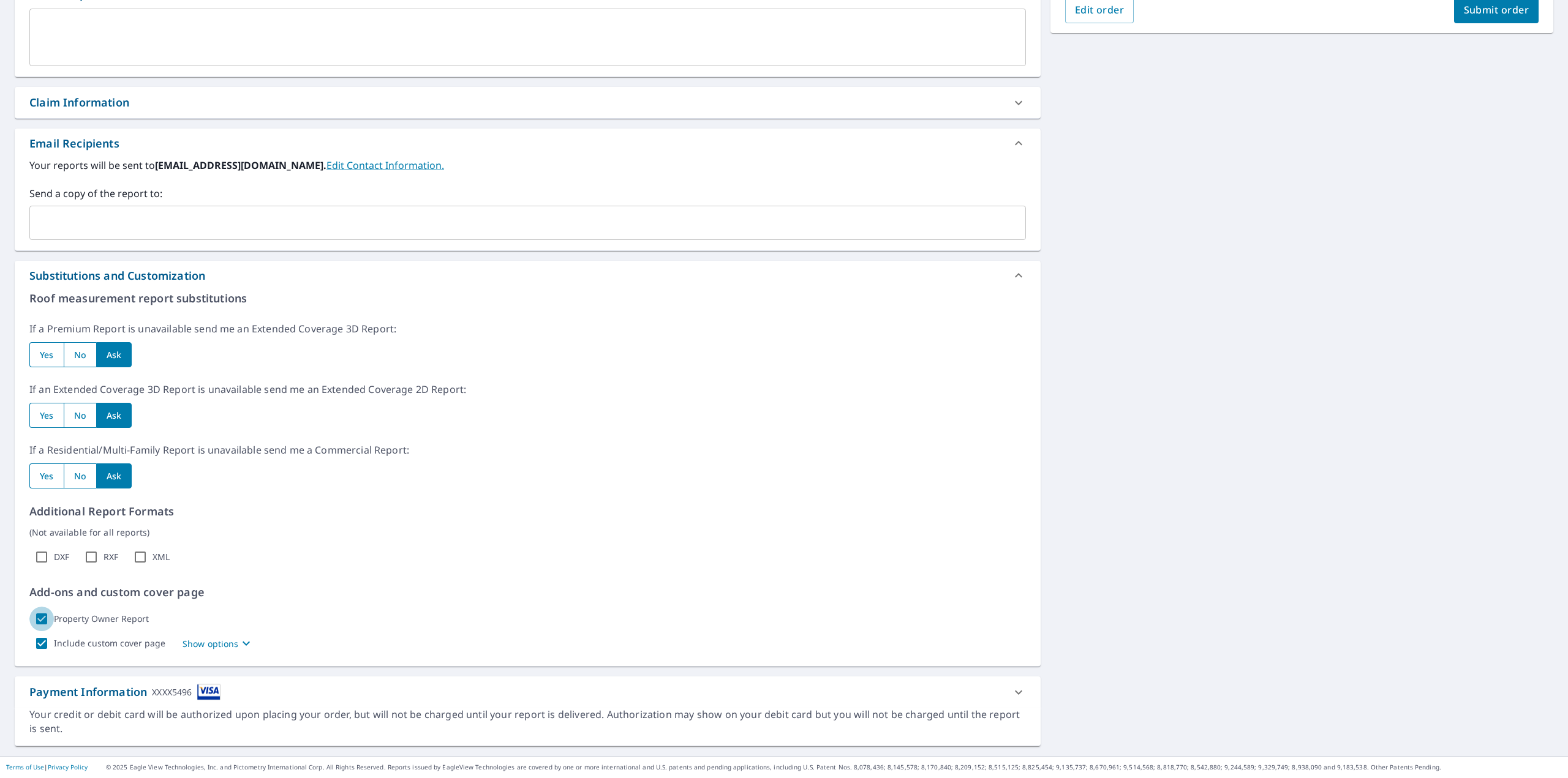
click at [39, 618] on input "Property Owner Report" at bounding box center [41, 619] width 24 height 24
checkbox input "false"
click at [1505, 7] on span "Submit order" at bounding box center [1496, 10] width 65 height 14
checkbox input "true"
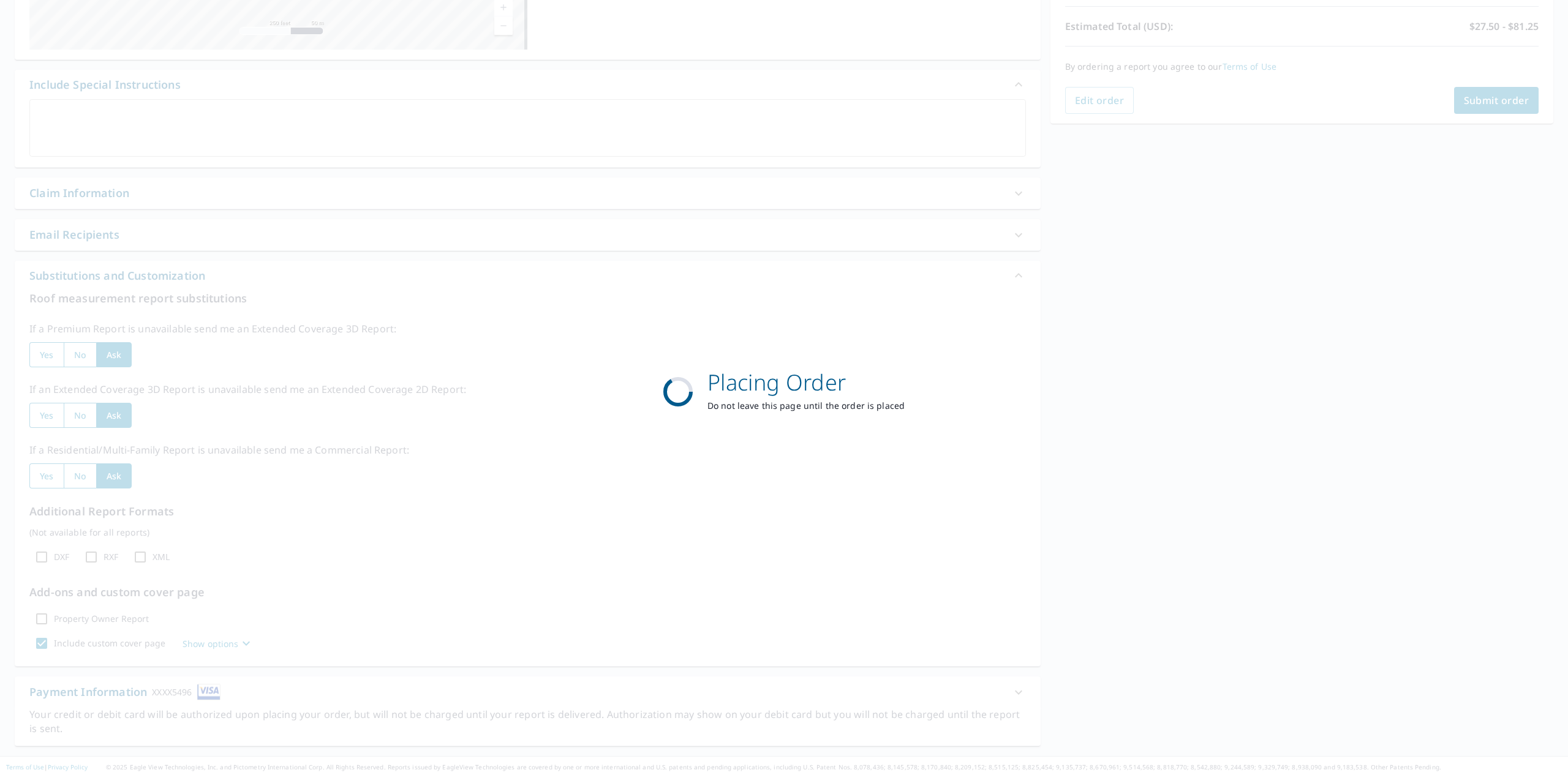
scroll to position [267, 0]
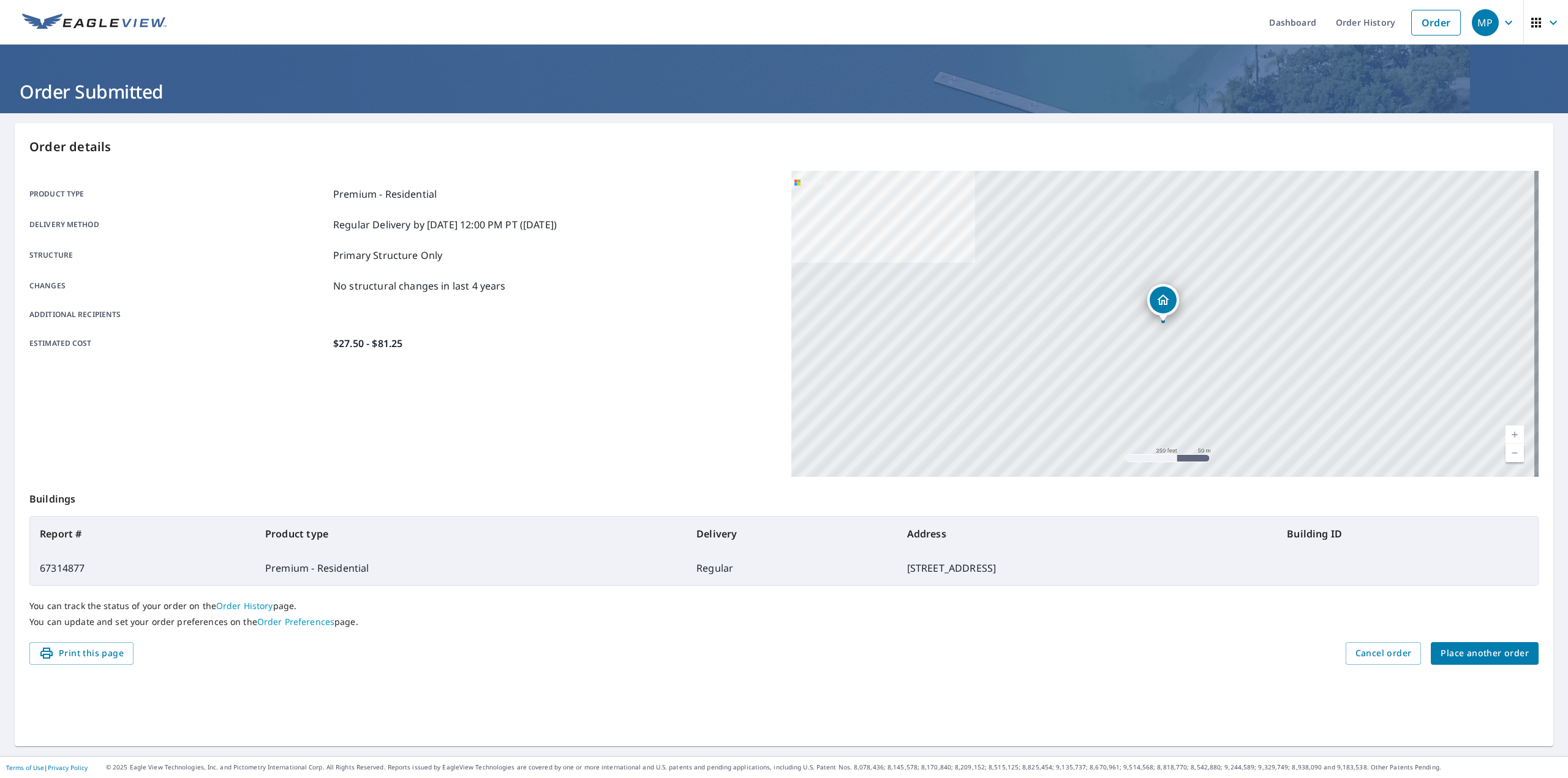
click at [1480, 22] on div "MP" at bounding box center [1485, 22] width 27 height 27
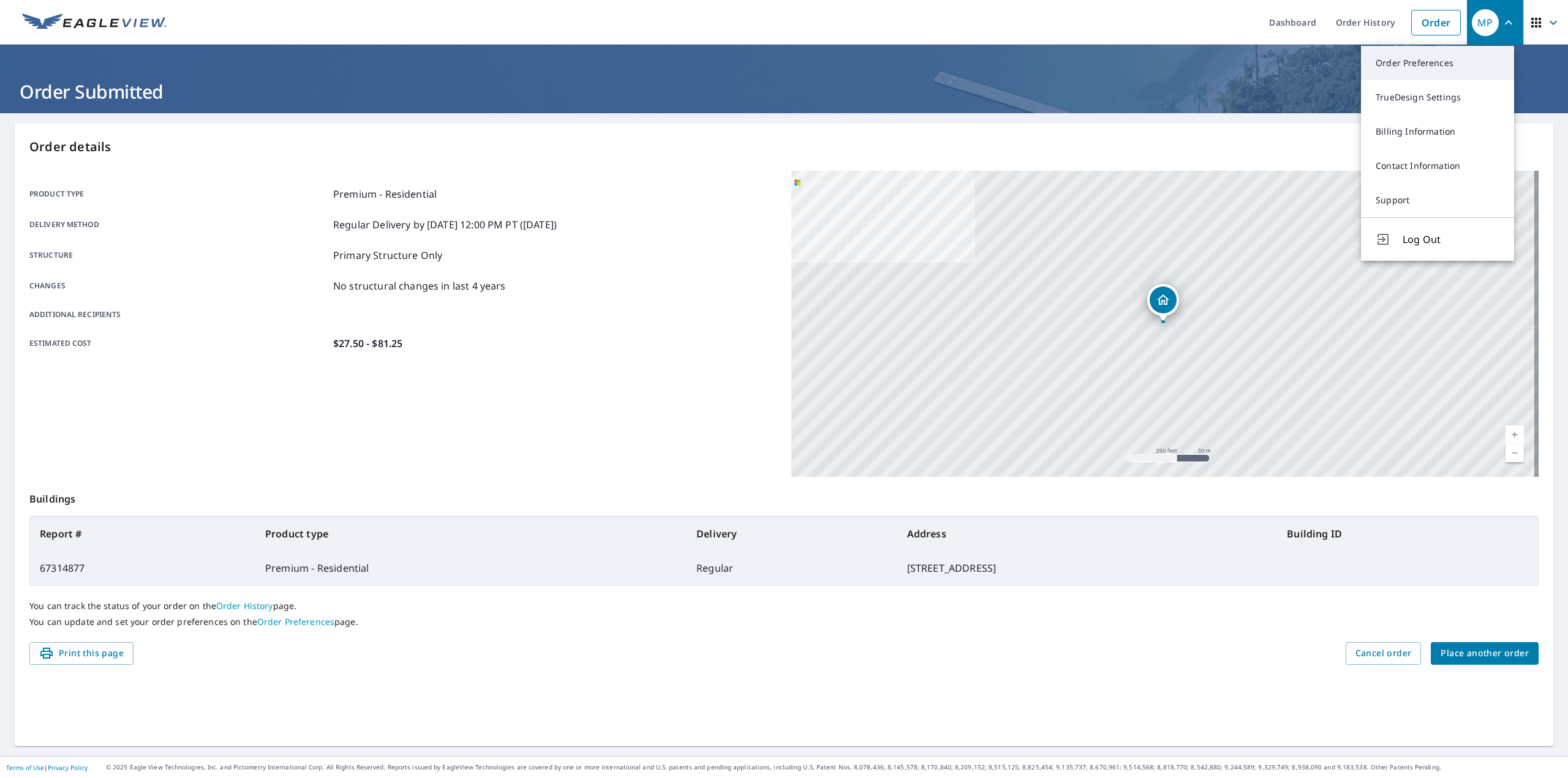
click at [1443, 60] on link "Order Preferences" at bounding box center [1438, 63] width 153 height 34
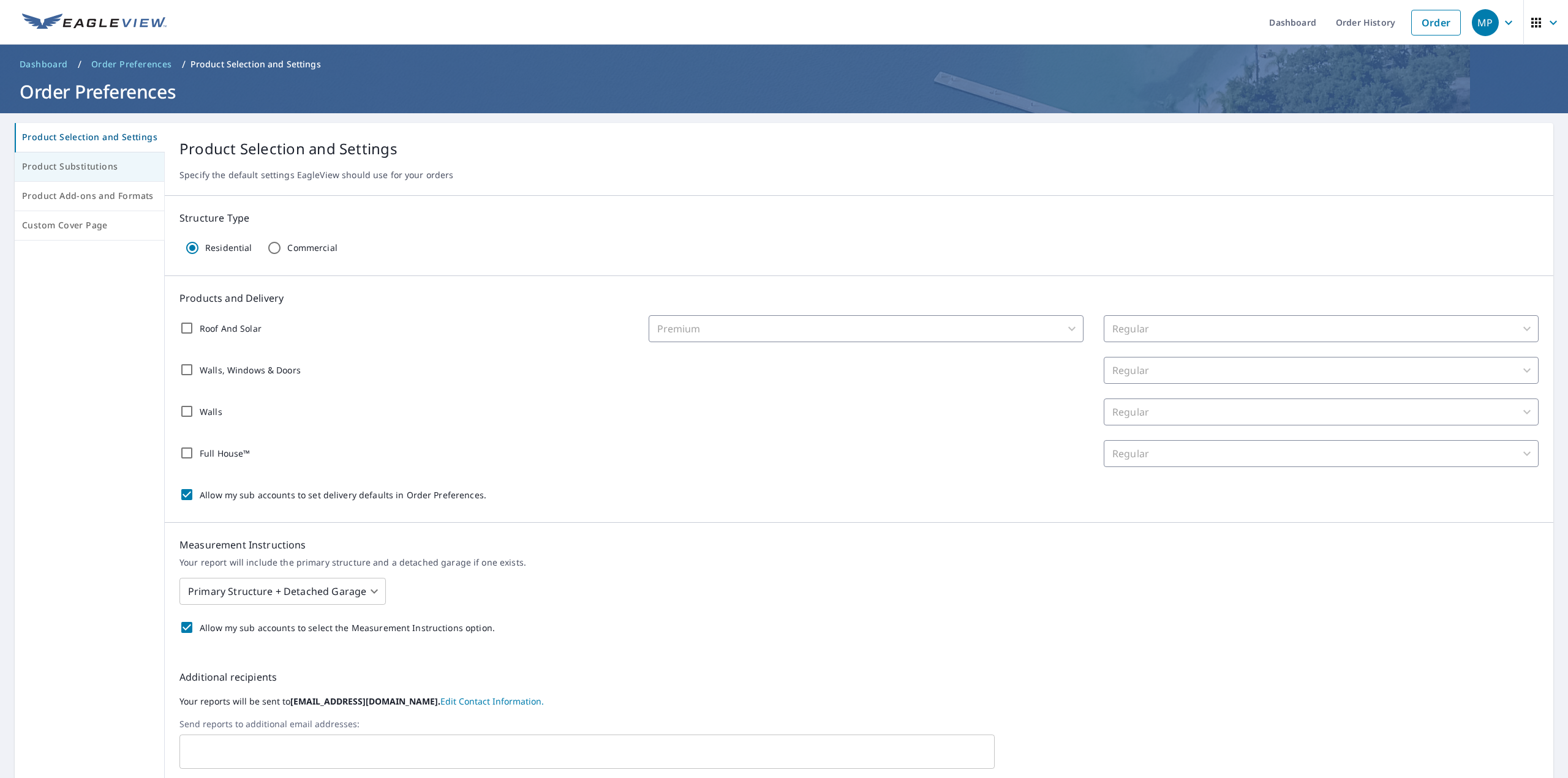
click at [84, 171] on span "Product Substitutions" at bounding box center [89, 167] width 135 height 16
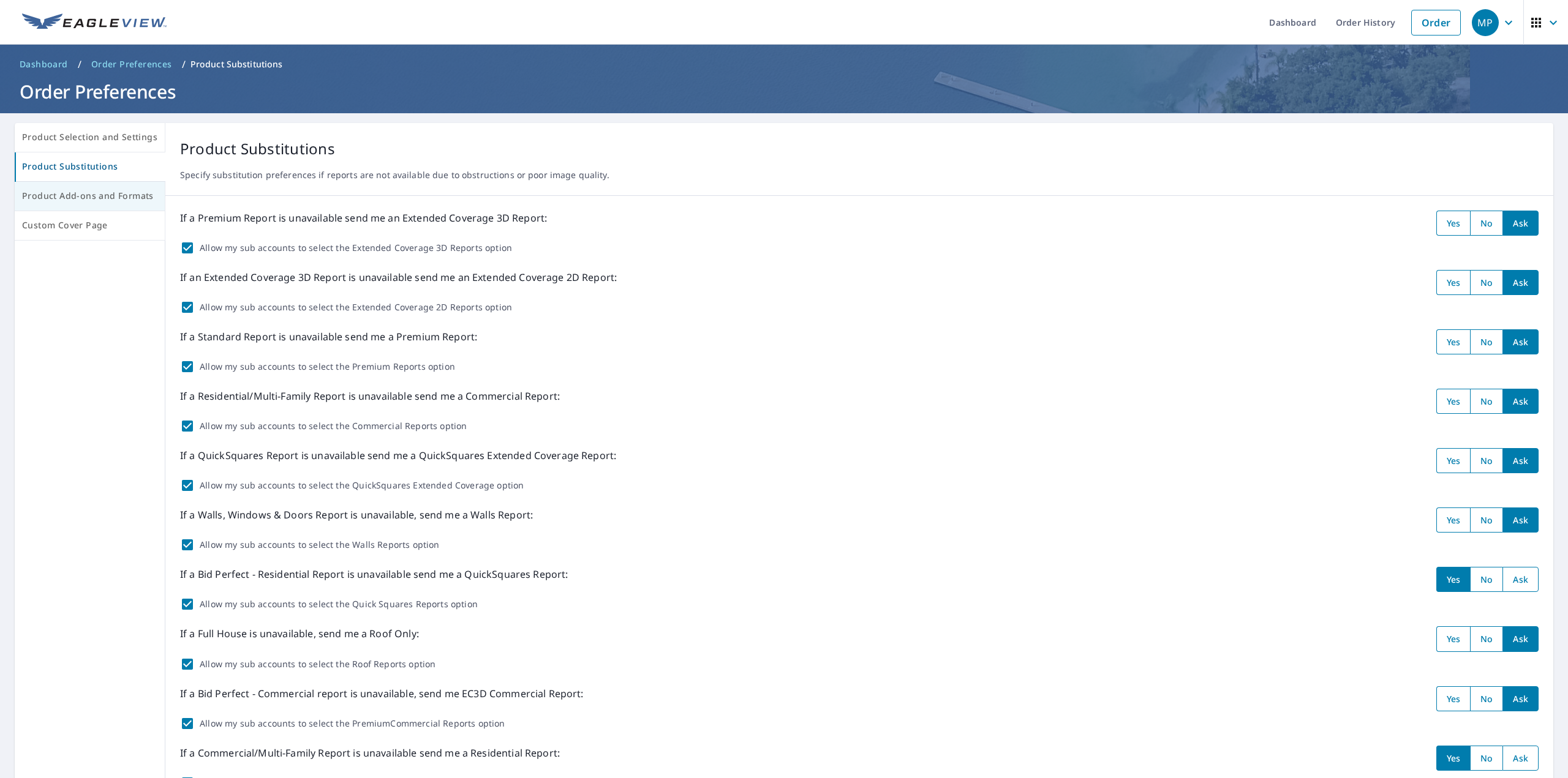
click at [73, 202] on span "Product Add-ons and Formats" at bounding box center [89, 196] width 135 height 16
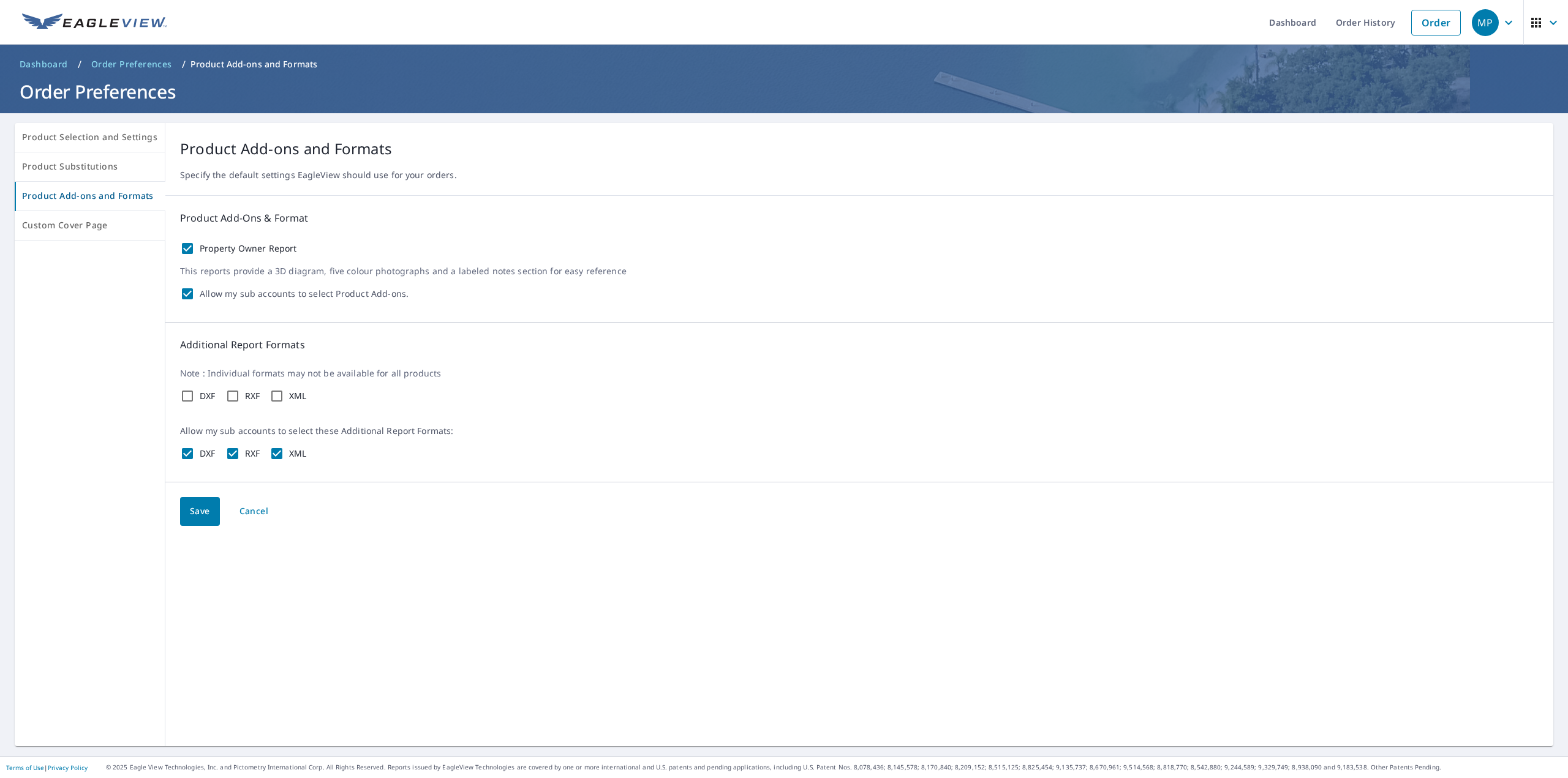
click at [183, 252] on input "Property Owner Report" at bounding box center [188, 249] width 15 height 15
checkbox input "false"
click at [199, 518] on span "Save" at bounding box center [200, 511] width 20 height 16
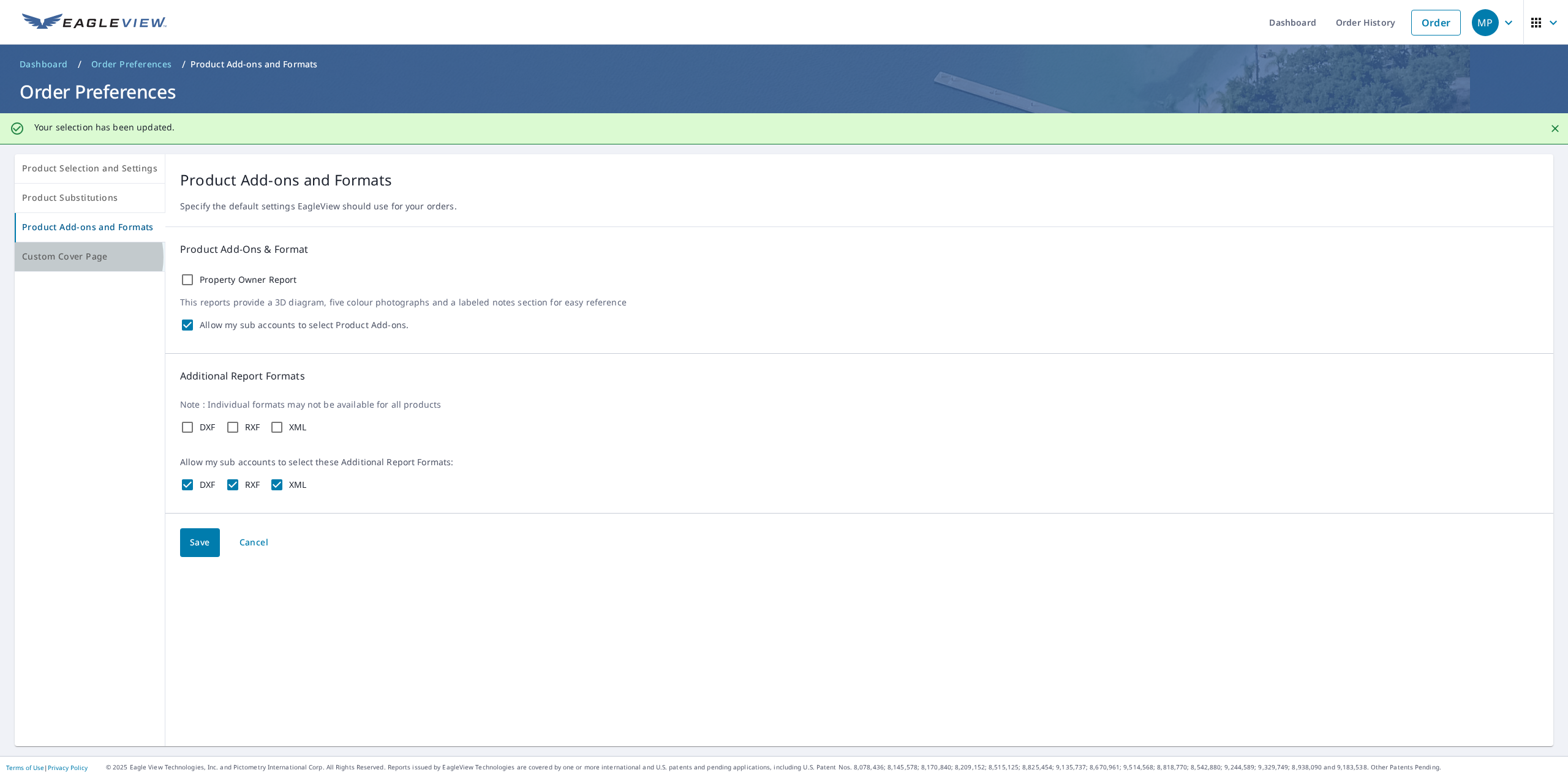
click at [82, 257] on span "Custom Cover Page" at bounding box center [89, 257] width 135 height 16
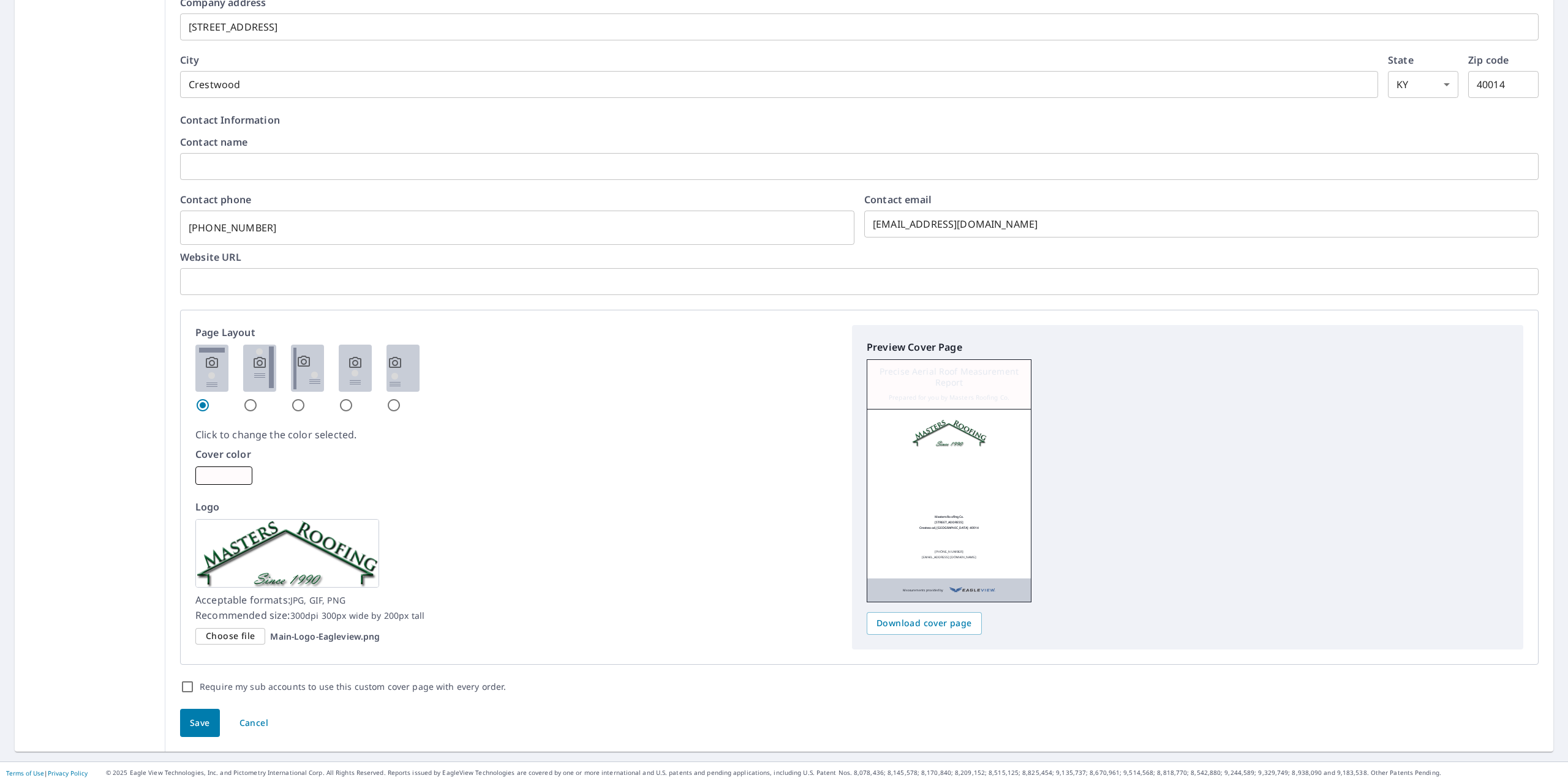
scroll to position [419, 0]
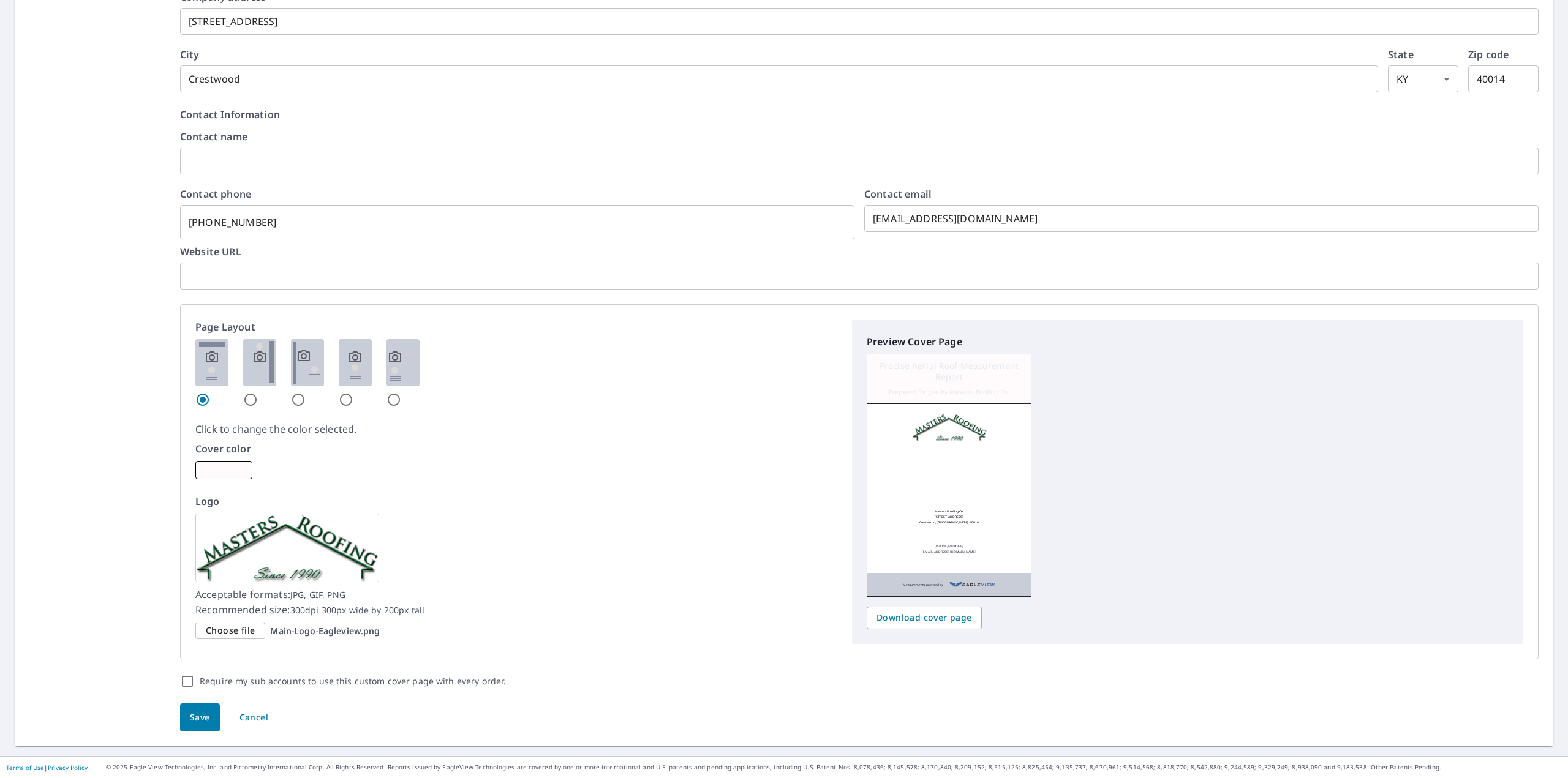
click at [257, 558] on img at bounding box center [287, 548] width 184 height 69
click at [239, 630] on span "Choose file" at bounding box center [230, 631] width 49 height 16
click at [0, 0] on input "Choose file Main-Logo-[GEOGRAPHIC_DATA]png" at bounding box center [0, 0] width 0 height 0
click at [232, 615] on span "Choose file" at bounding box center [230, 618] width 49 height 16
click at [0, 0] on input "Choose file Masters Roofing Logo Adobe Sign.png" at bounding box center [0, 0] width 0 height 0
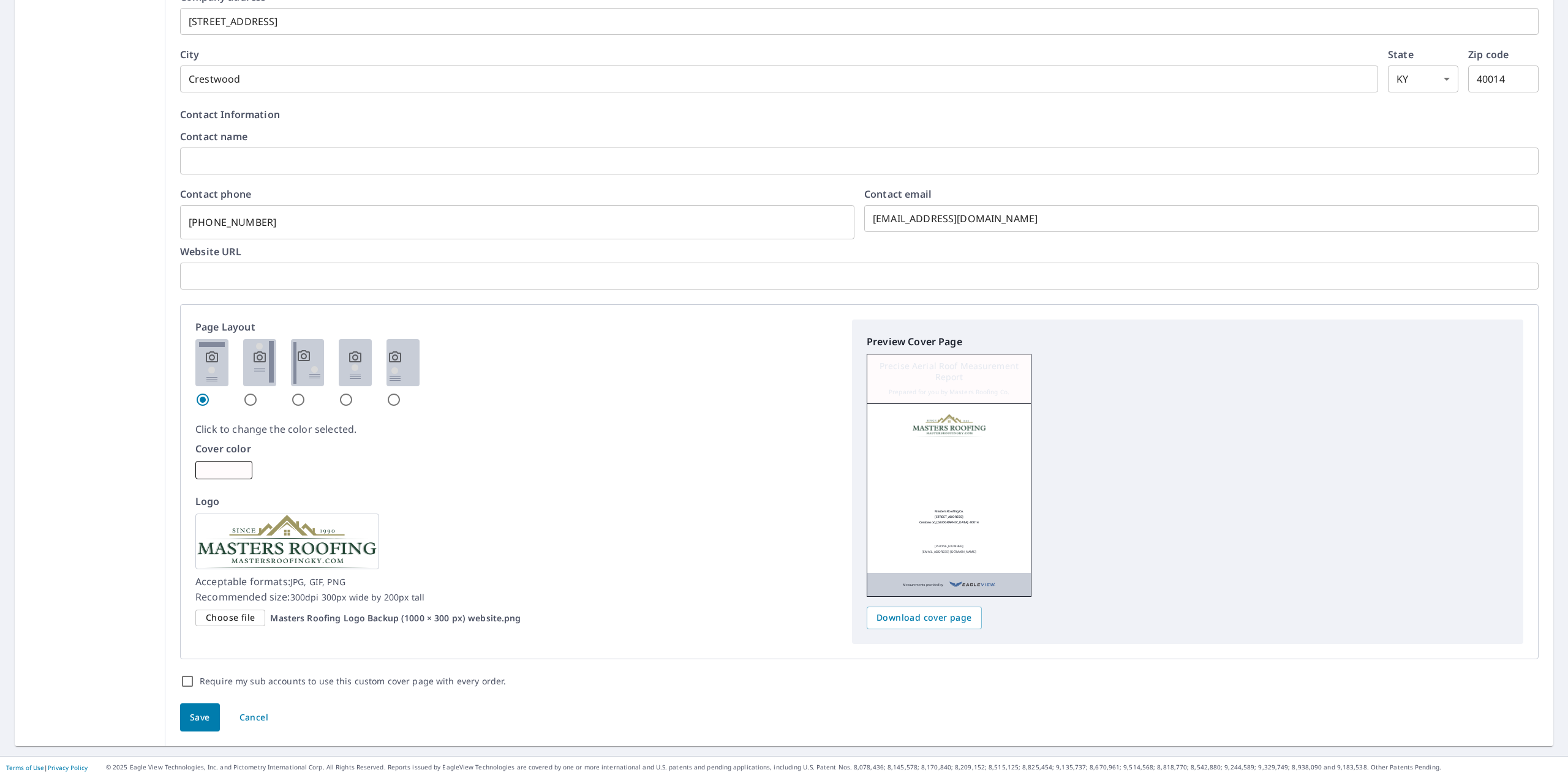
click at [194, 721] on span "Save" at bounding box center [200, 718] width 20 height 16
checkbox input "true"
